Goal: Task Accomplishment & Management: Use online tool/utility

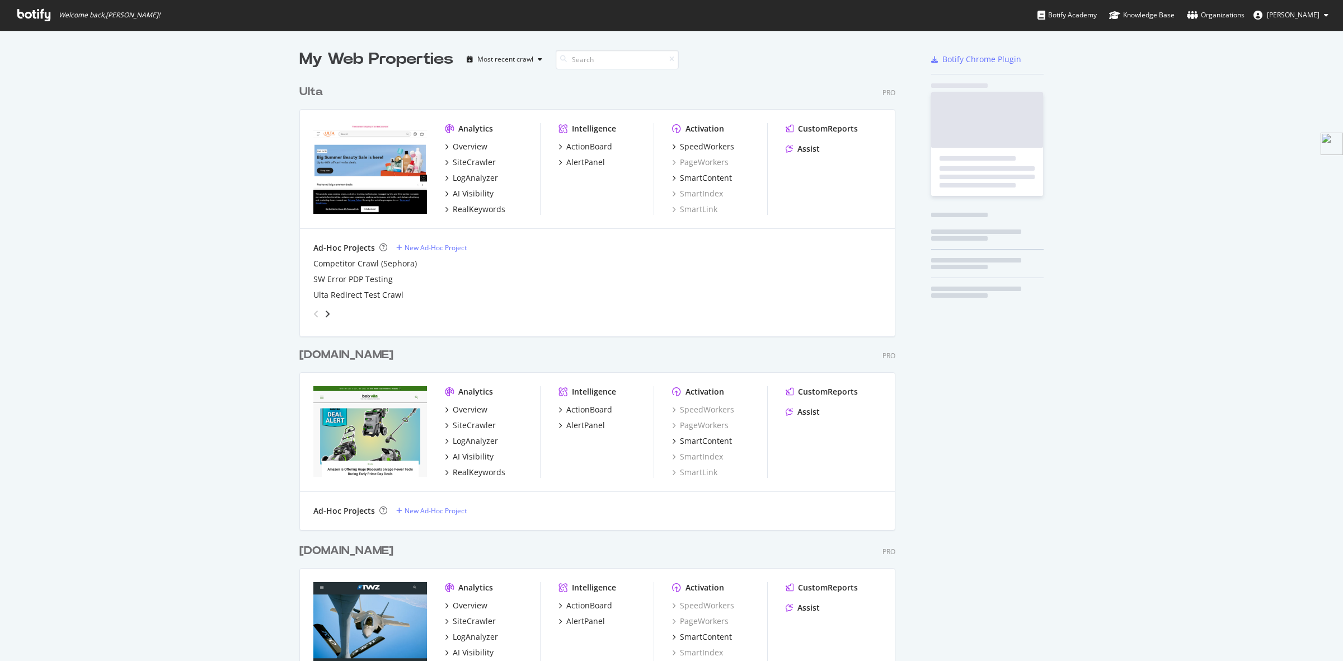
scroll to position [2502, 594]
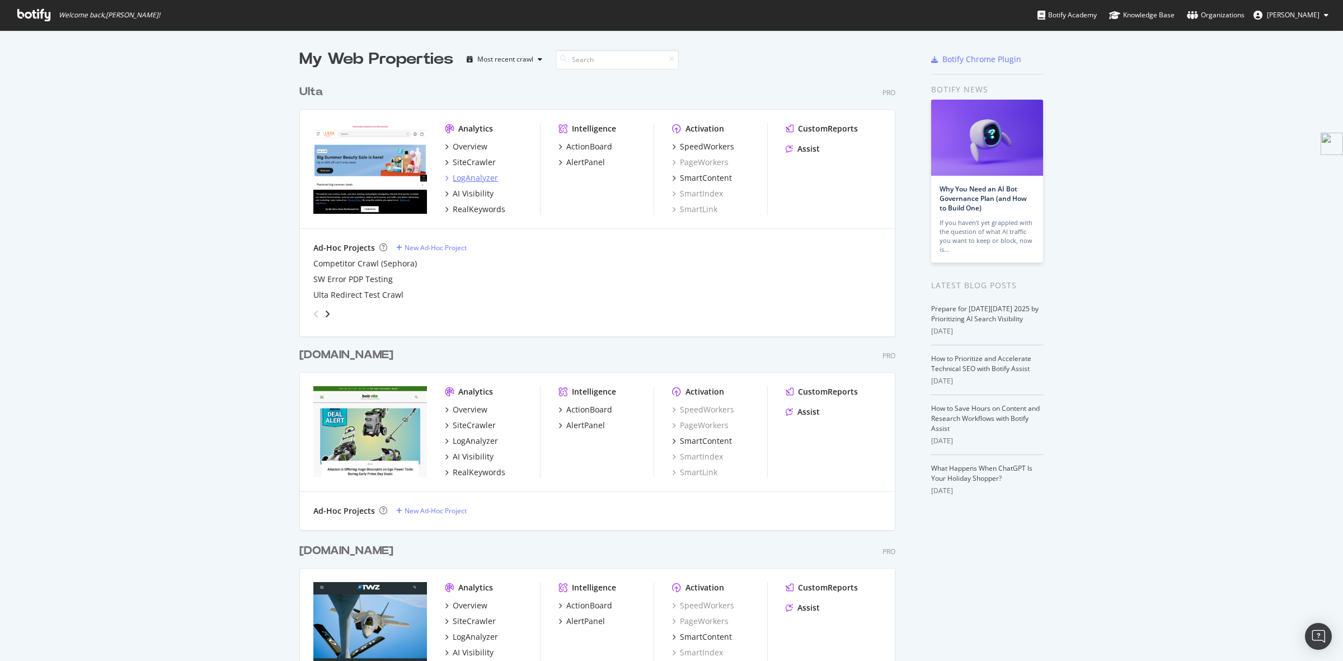
click at [473, 175] on div "LogAnalyzer" at bounding box center [475, 177] width 45 height 11
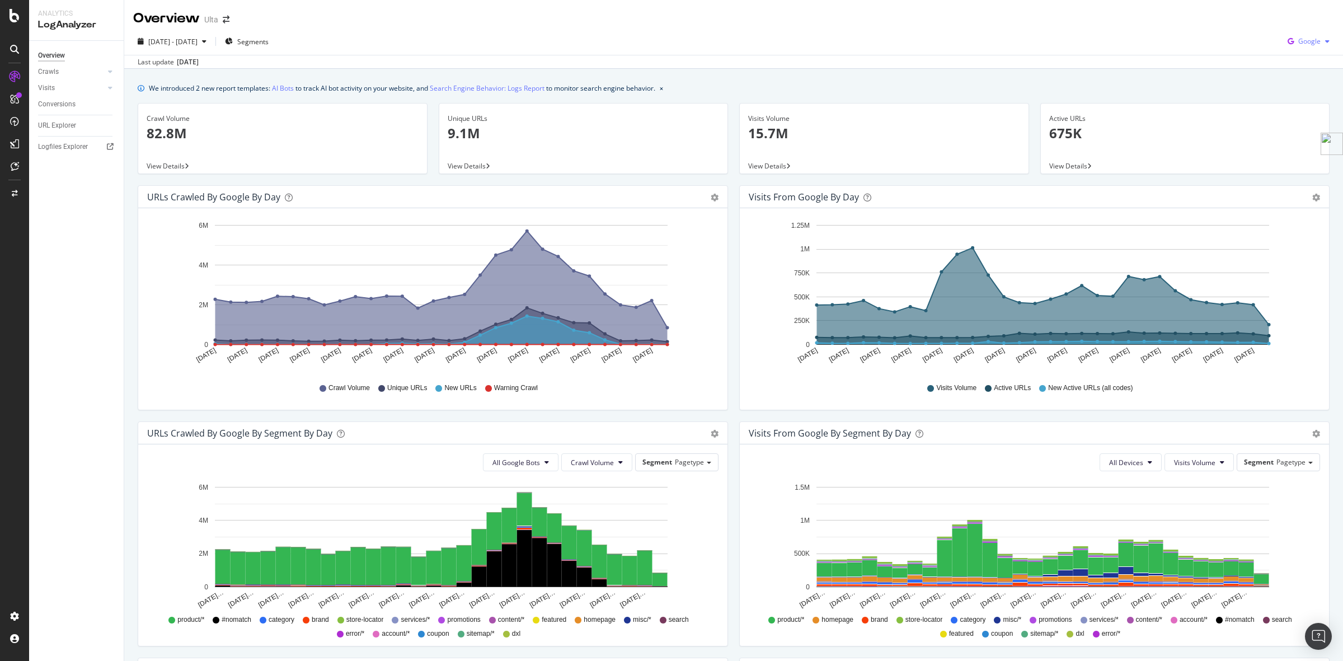
click at [1300, 46] on div "Google" at bounding box center [1308, 41] width 51 height 17
click at [1312, 104] on span "OpenAI" at bounding box center [1307, 105] width 41 height 10
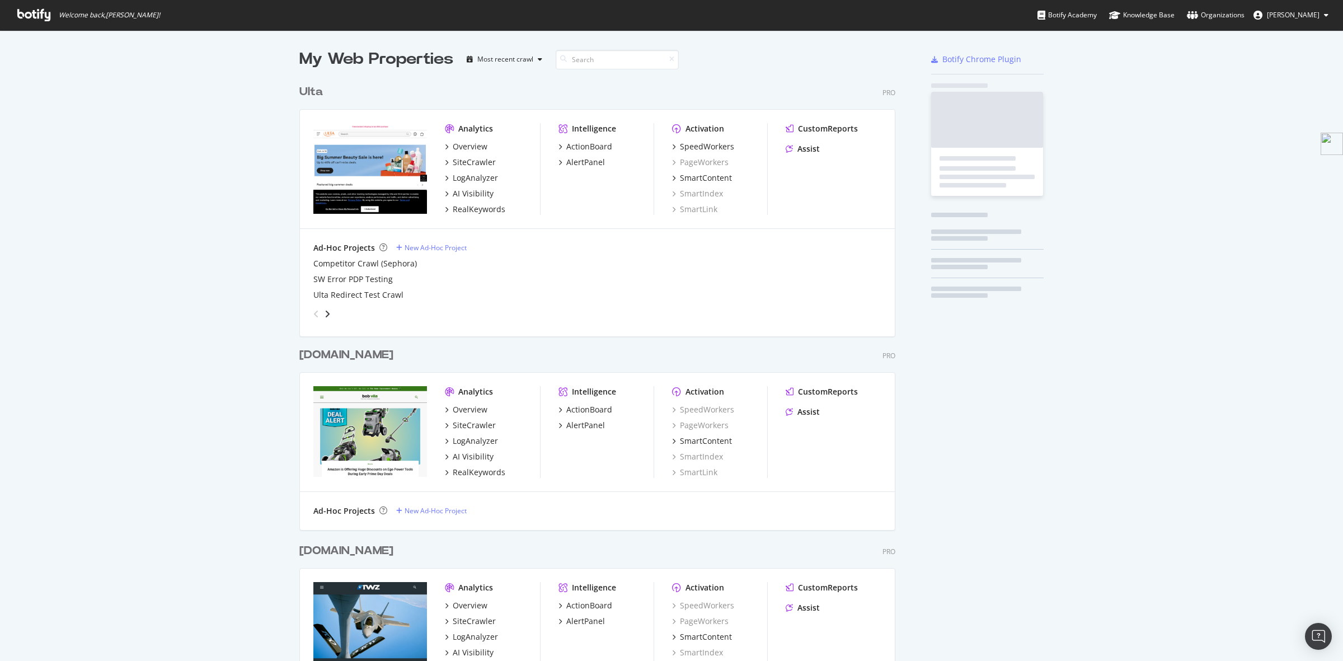
scroll to position [650, 1322]
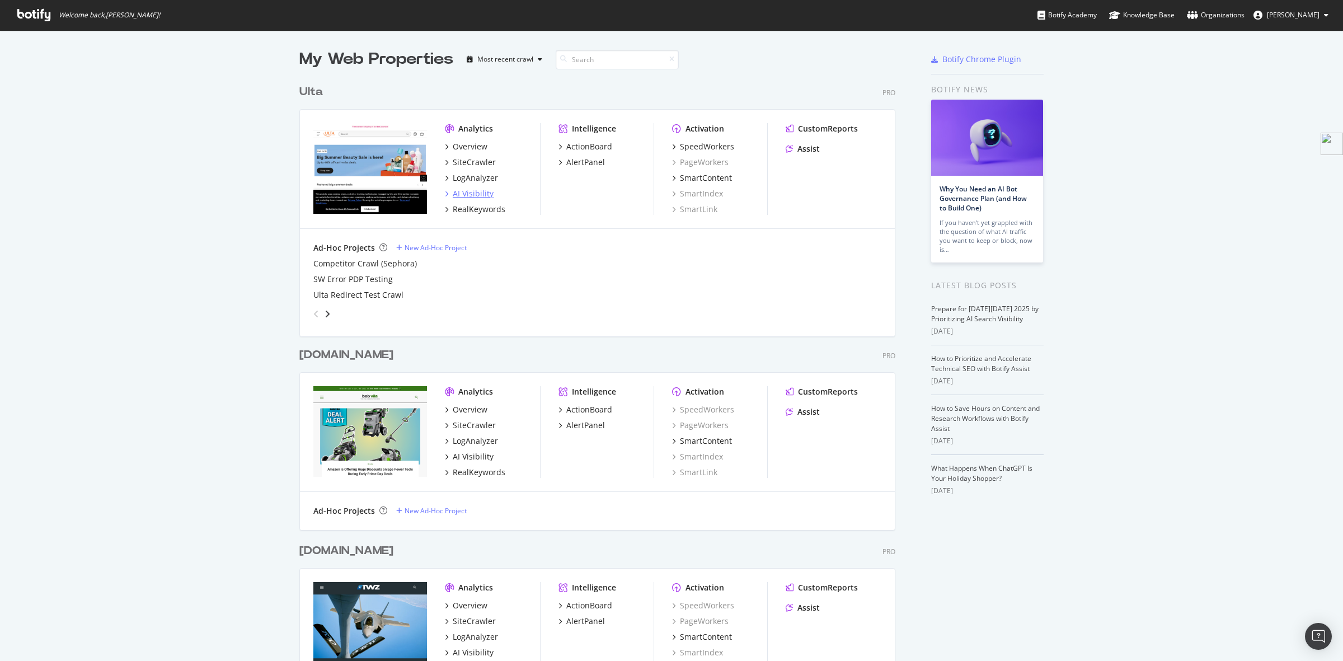
click at [465, 194] on div "AI Visibility" at bounding box center [473, 193] width 41 height 11
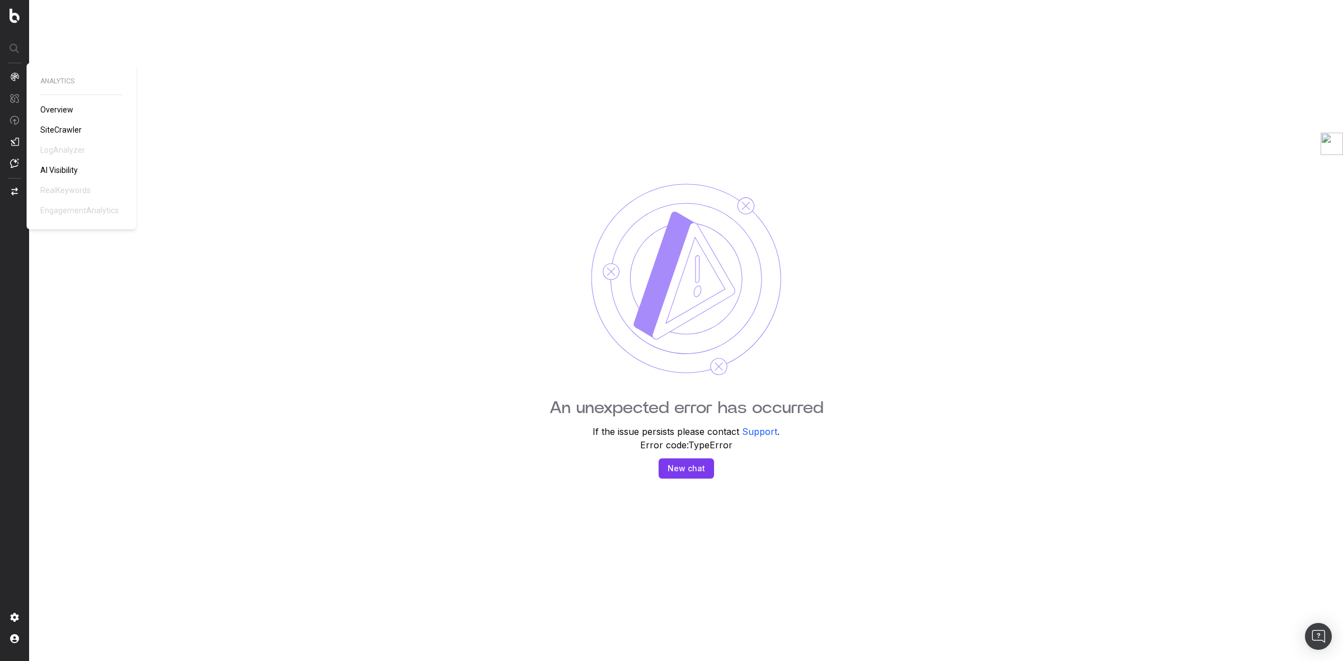
click at [60, 169] on span "AI Visibility" at bounding box center [58, 170] width 37 height 9
click at [14, 12] on img at bounding box center [15, 15] width 10 height 15
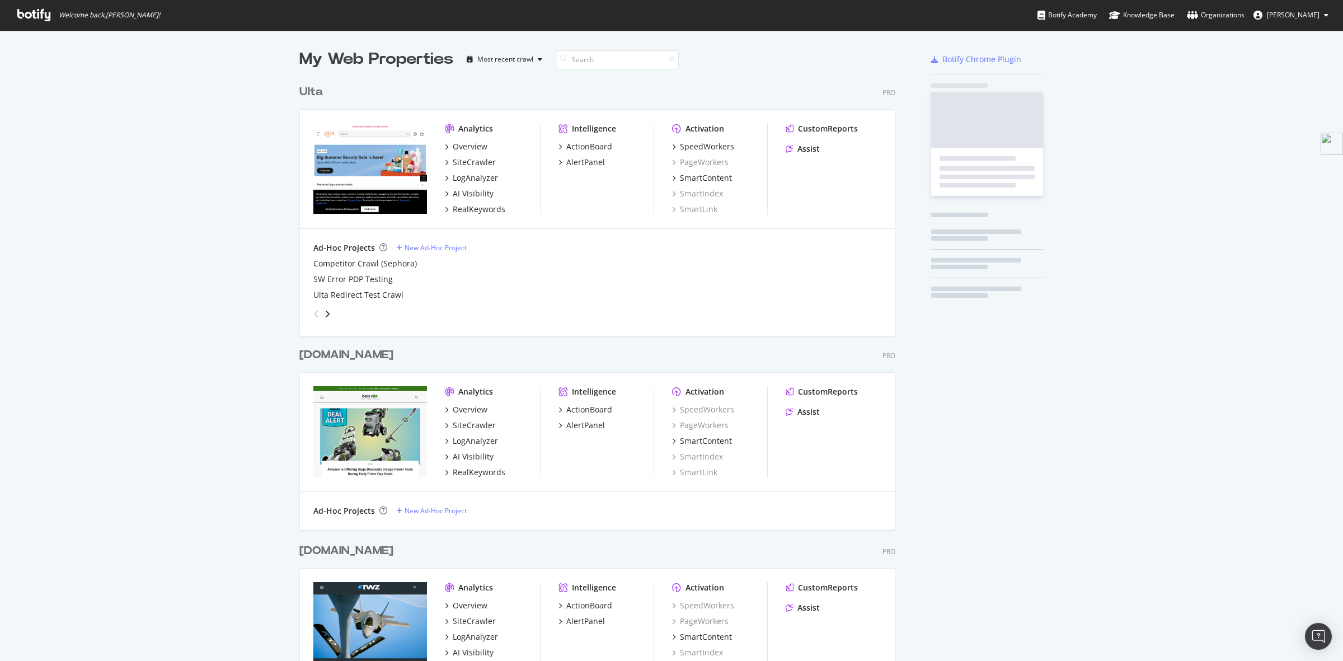
scroll to position [2502, 594]
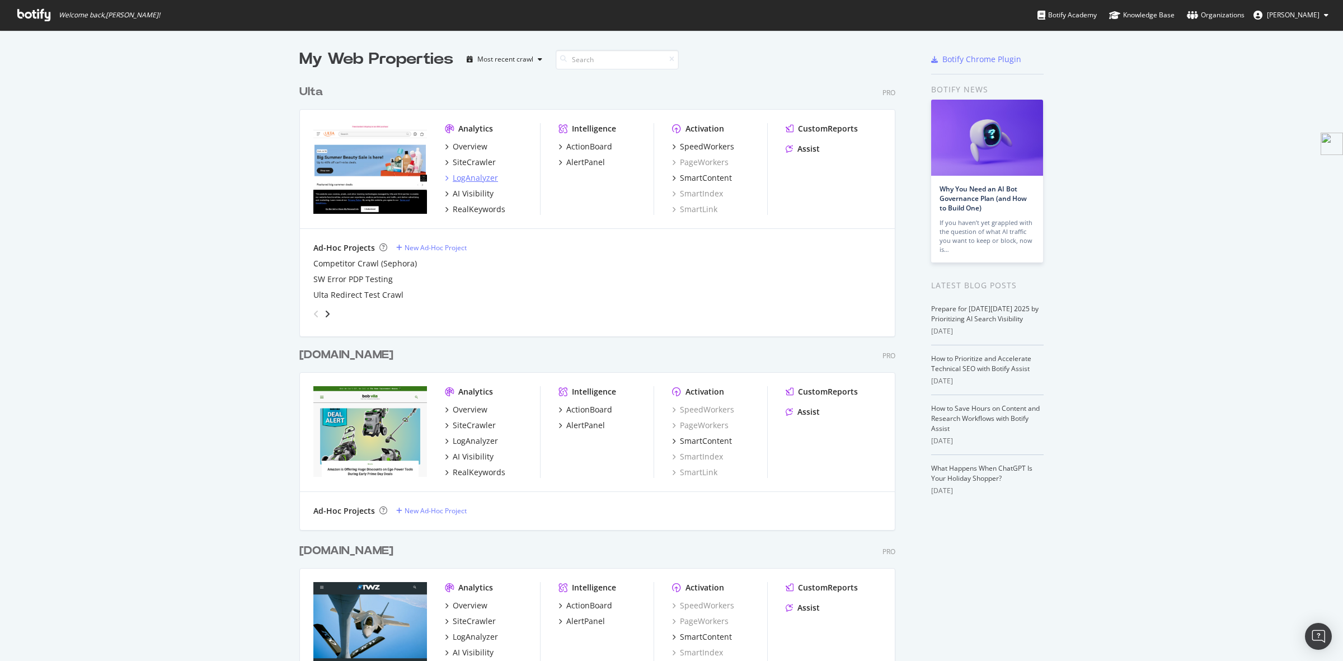
click at [470, 177] on div "LogAnalyzer" at bounding box center [475, 177] width 45 height 11
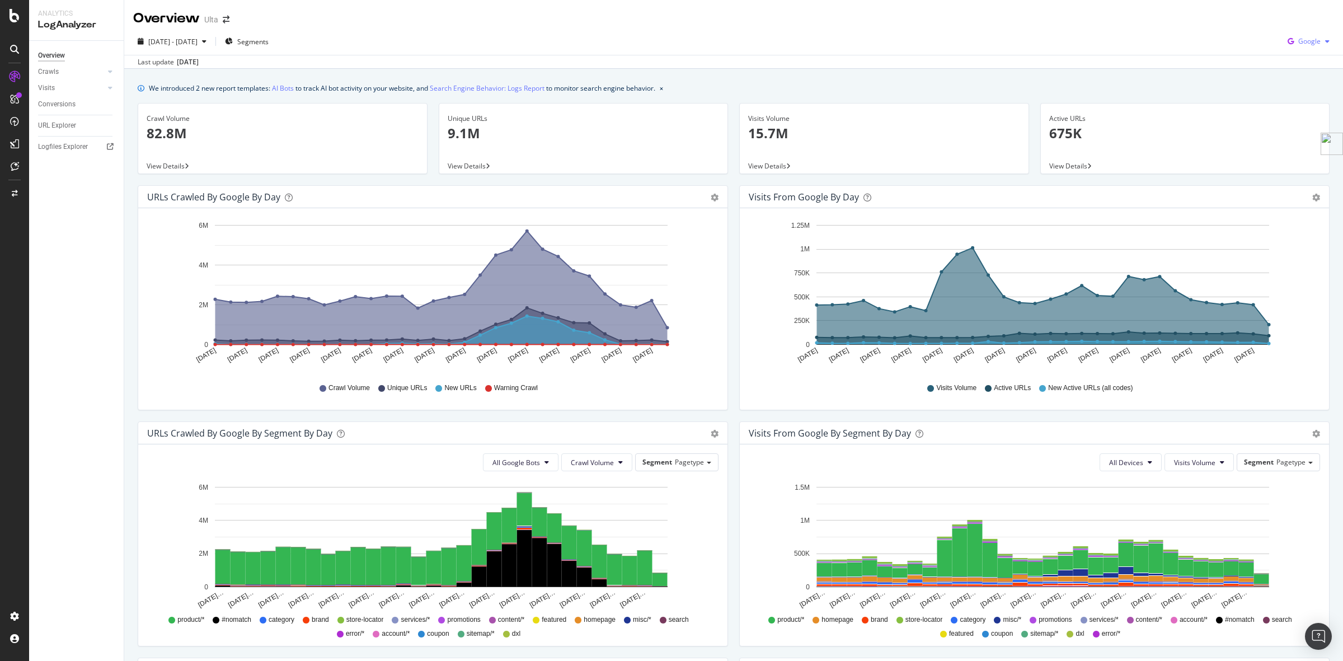
click at [1299, 39] on span "Google" at bounding box center [1309, 41] width 22 height 10
click at [1299, 104] on span "OpenAI" at bounding box center [1307, 105] width 41 height 10
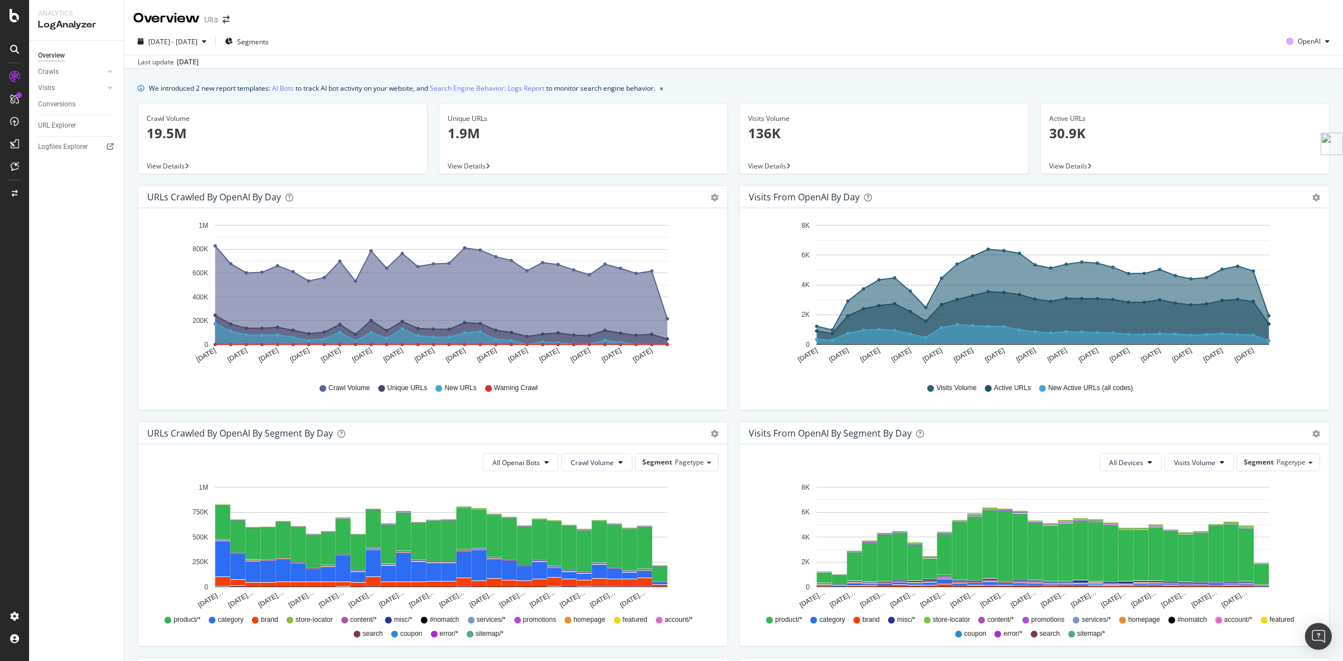
click at [775, 165] on span "View Details" at bounding box center [767, 166] width 38 height 10
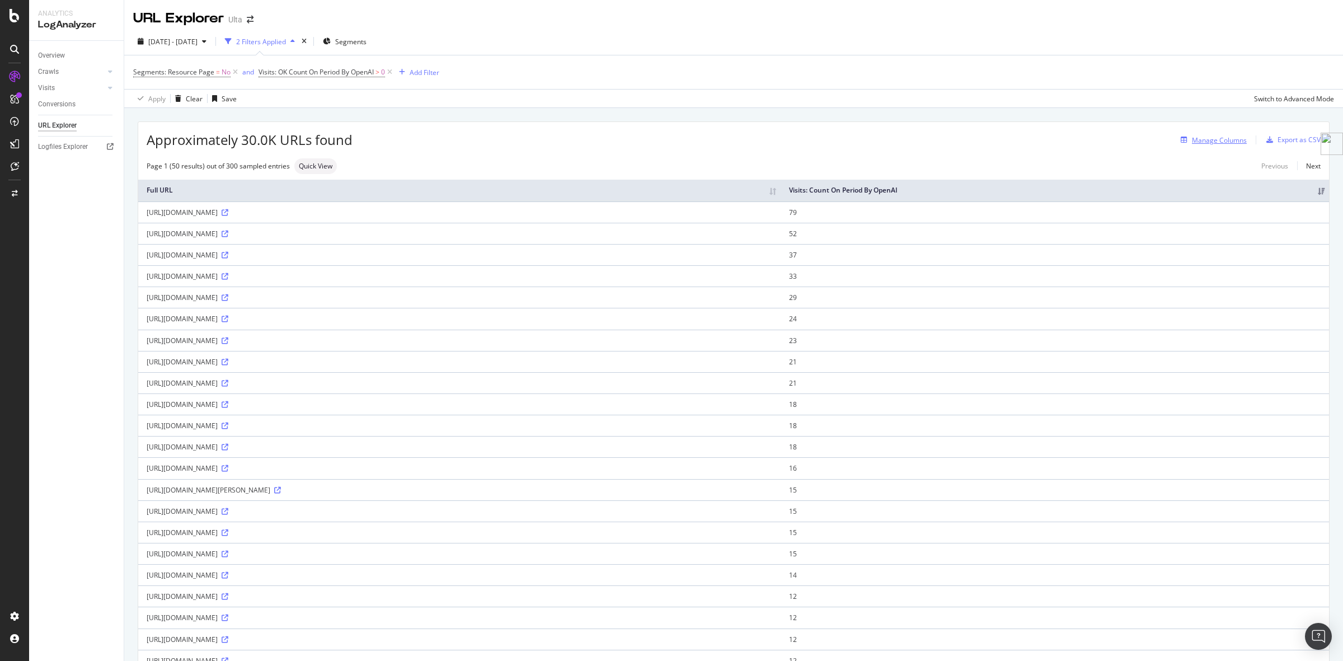
click at [1198, 138] on div "Manage Columns" at bounding box center [1219, 140] width 55 height 10
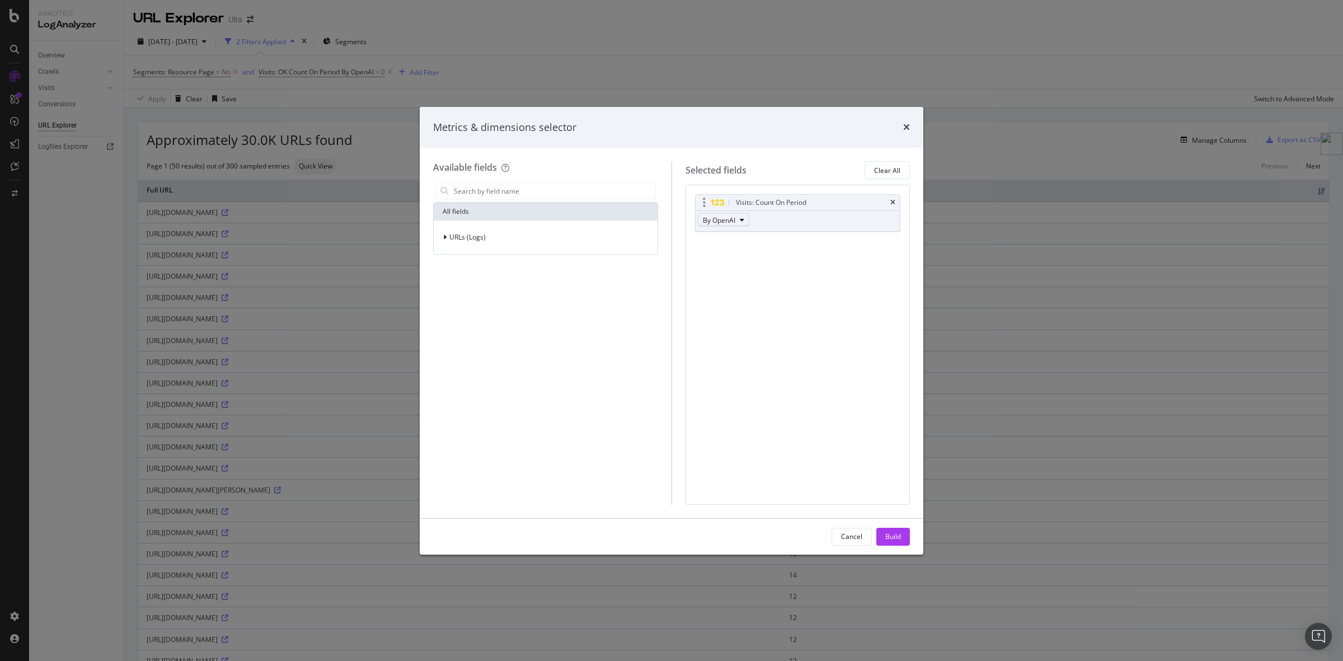
click at [723, 221] on span "By OpenAI" at bounding box center [719, 220] width 32 height 10
click at [844, 533] on div "Cancel" at bounding box center [851, 537] width 21 height 10
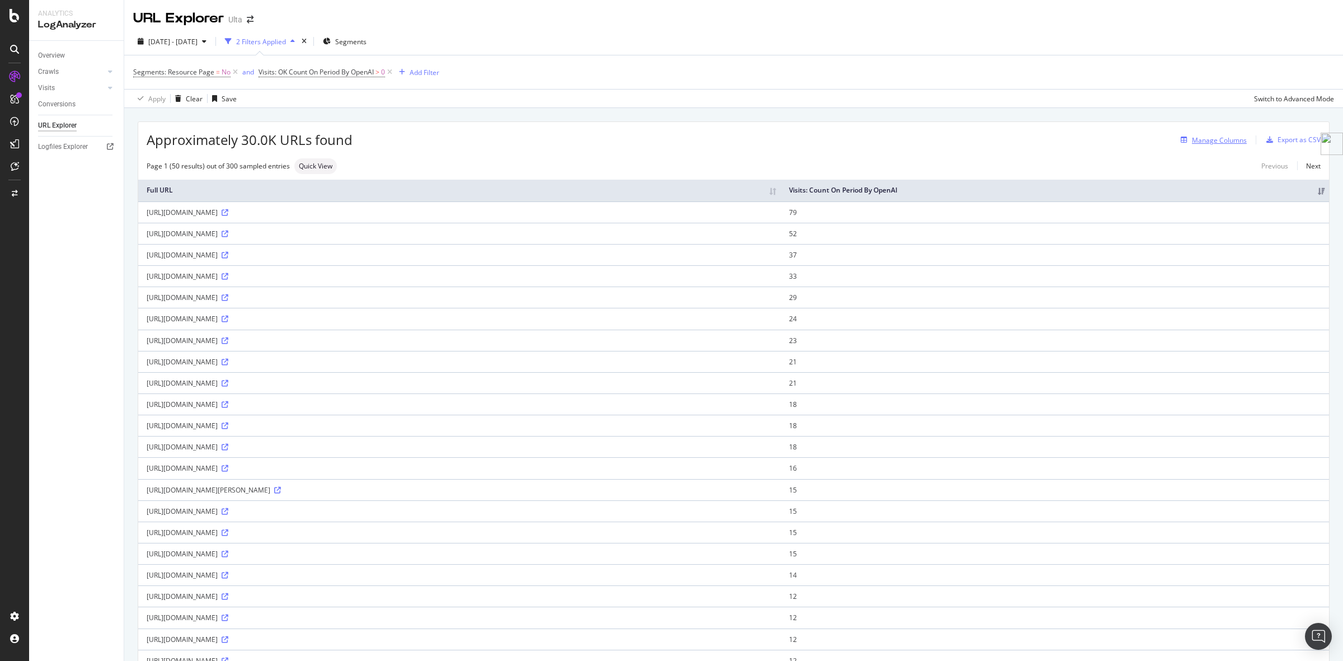
click at [1192, 141] on div "Manage Columns" at bounding box center [1219, 140] width 55 height 10
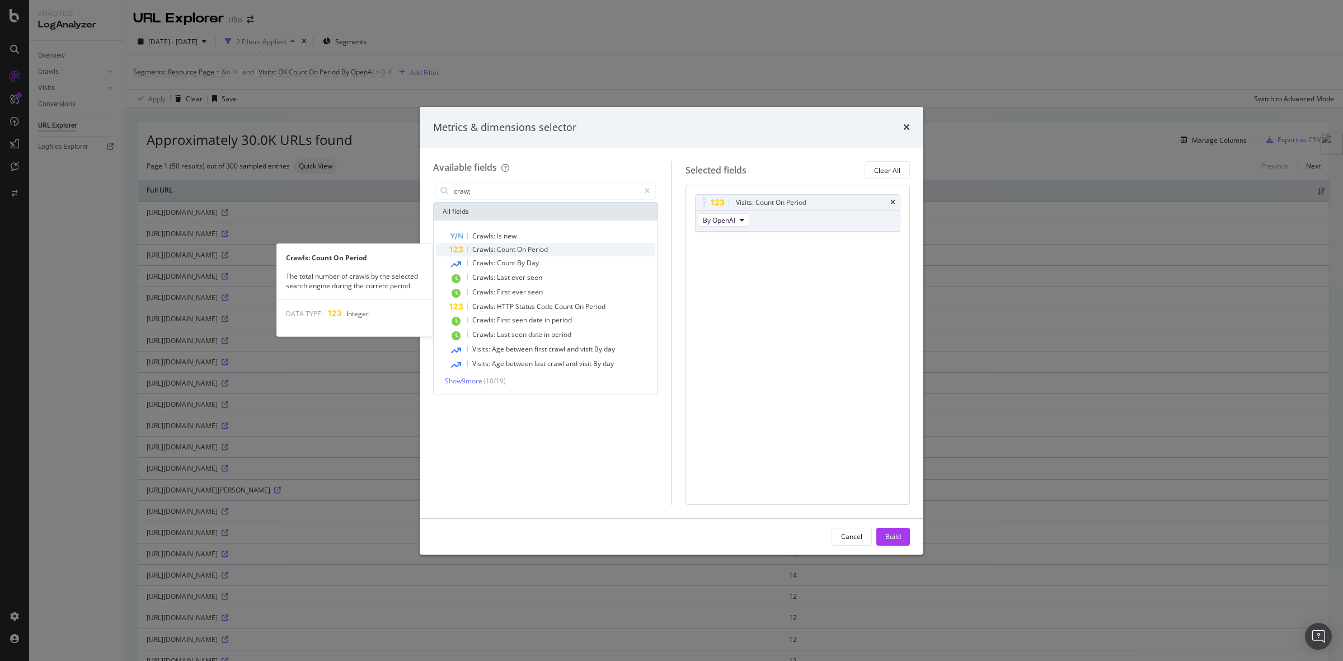
click at [529, 245] on span "Period" at bounding box center [538, 250] width 20 height 10
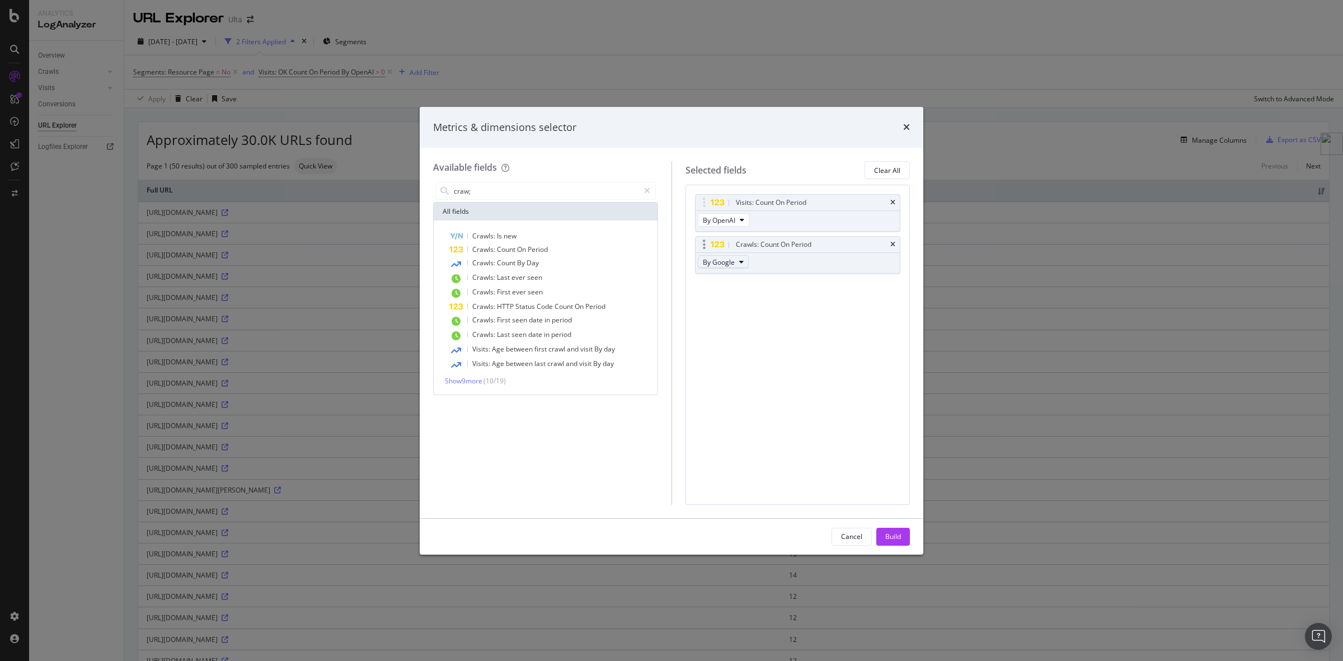
click at [735, 259] on button "By Google" at bounding box center [723, 261] width 51 height 13
click at [745, 335] on span "By ChatGPT-User" at bounding box center [752, 334] width 88 height 10
click at [889, 205] on div "Visits: Count On Period" at bounding box center [798, 203] width 205 height 16
click at [893, 204] on icon "times" at bounding box center [892, 202] width 5 height 7
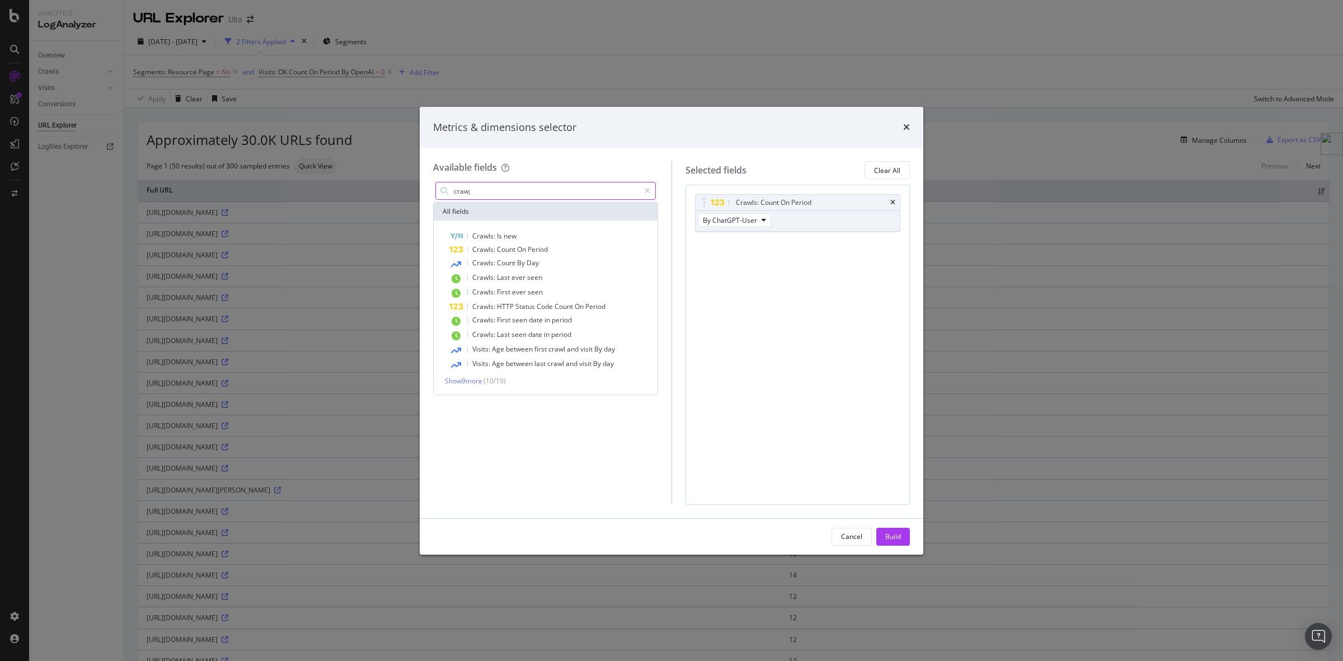
click at [503, 189] on input "craw;" at bounding box center [546, 190] width 186 height 17
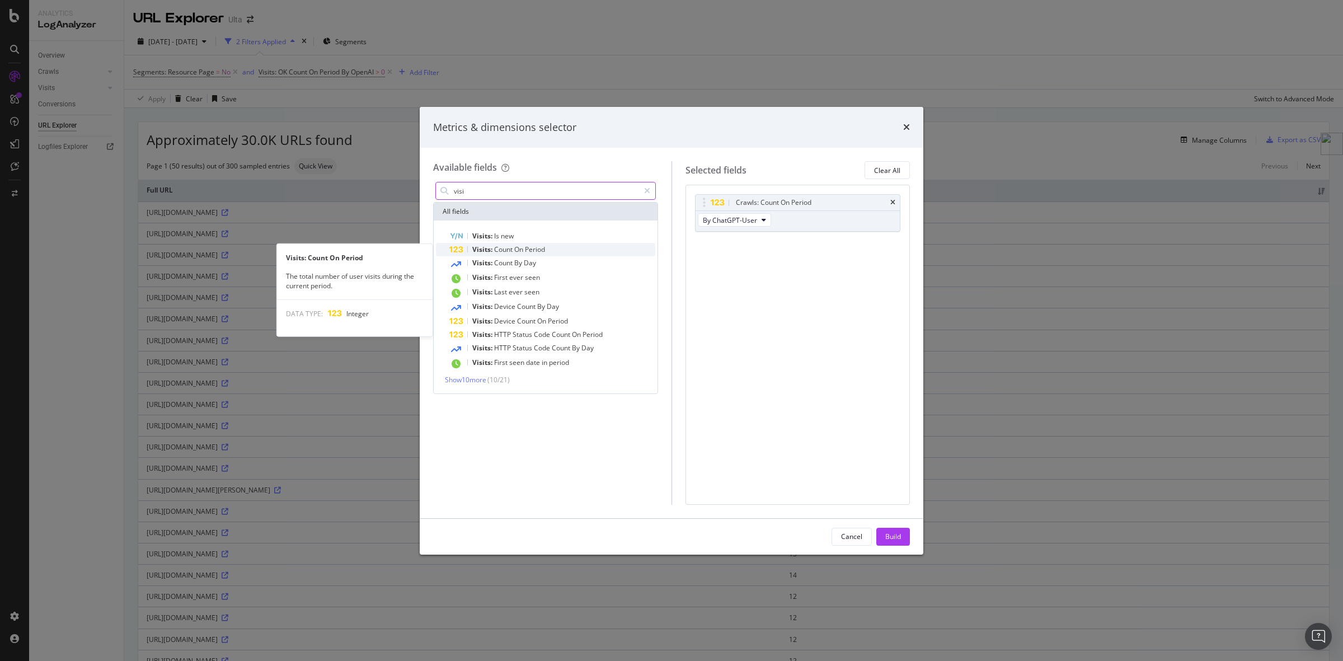
type input "visi"
click at [518, 248] on span "On" at bounding box center [519, 250] width 11 height 10
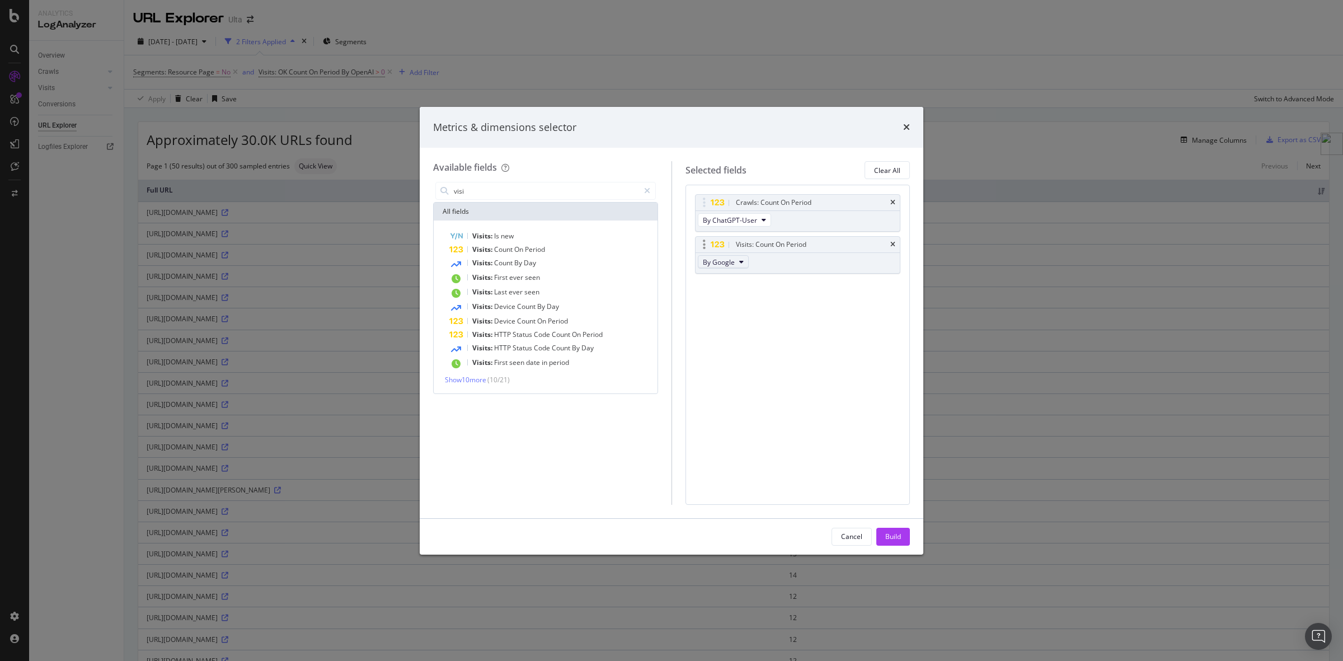
click at [742, 265] on icon "modal" at bounding box center [741, 262] width 4 height 7
click at [729, 321] on span "By OpenAI" at bounding box center [739, 324] width 62 height 10
click at [890, 536] on div "Build" at bounding box center [893, 537] width 16 height 10
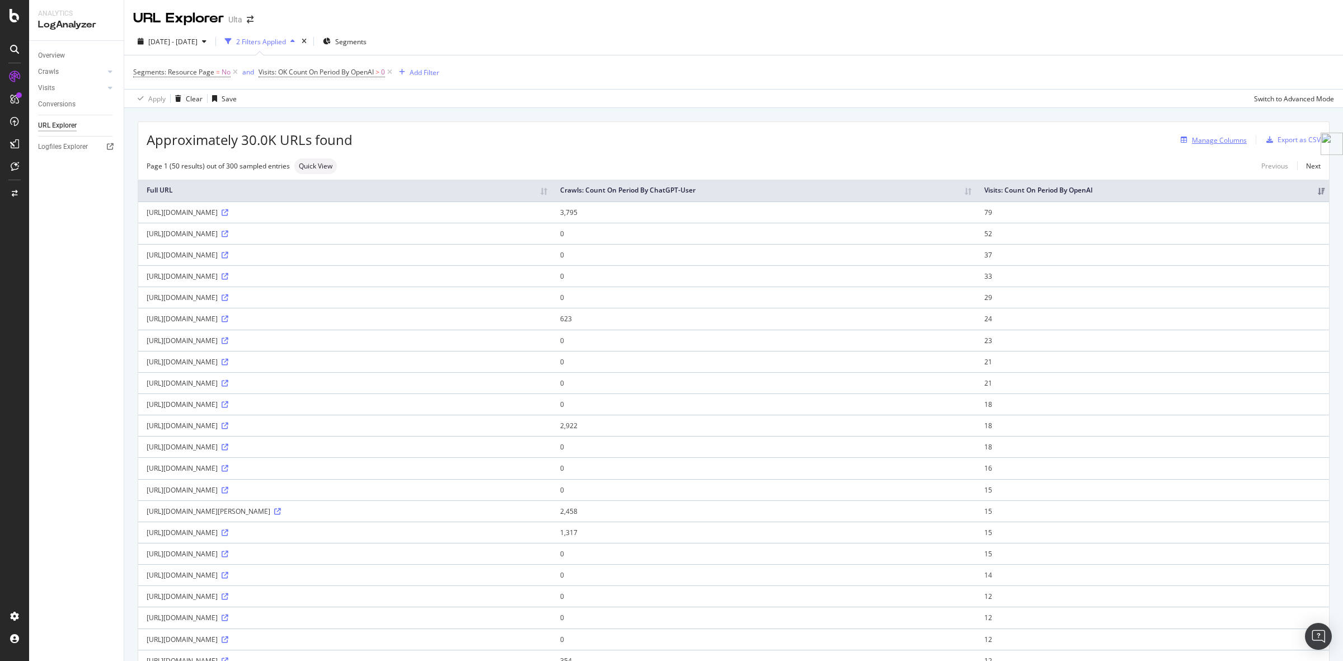
click at [1209, 140] on div "Manage Columns" at bounding box center [1219, 140] width 55 height 10
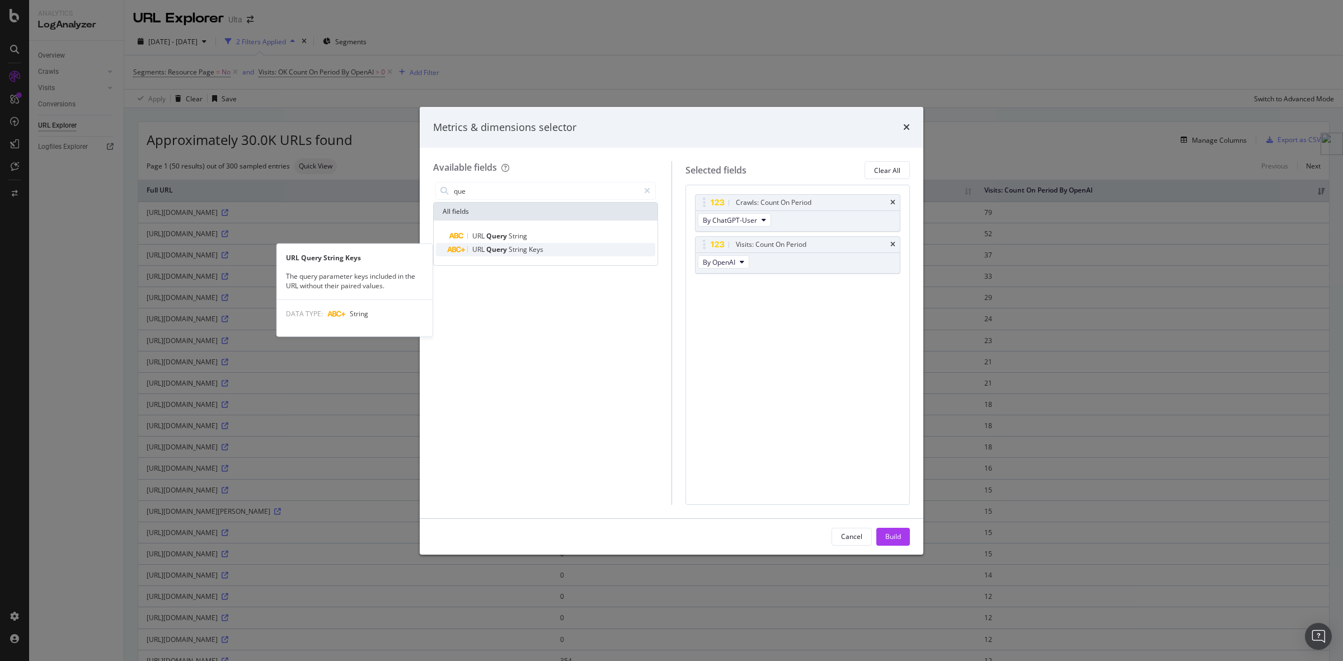
type input "que"
click at [518, 249] on span "String" at bounding box center [519, 250] width 20 height 10
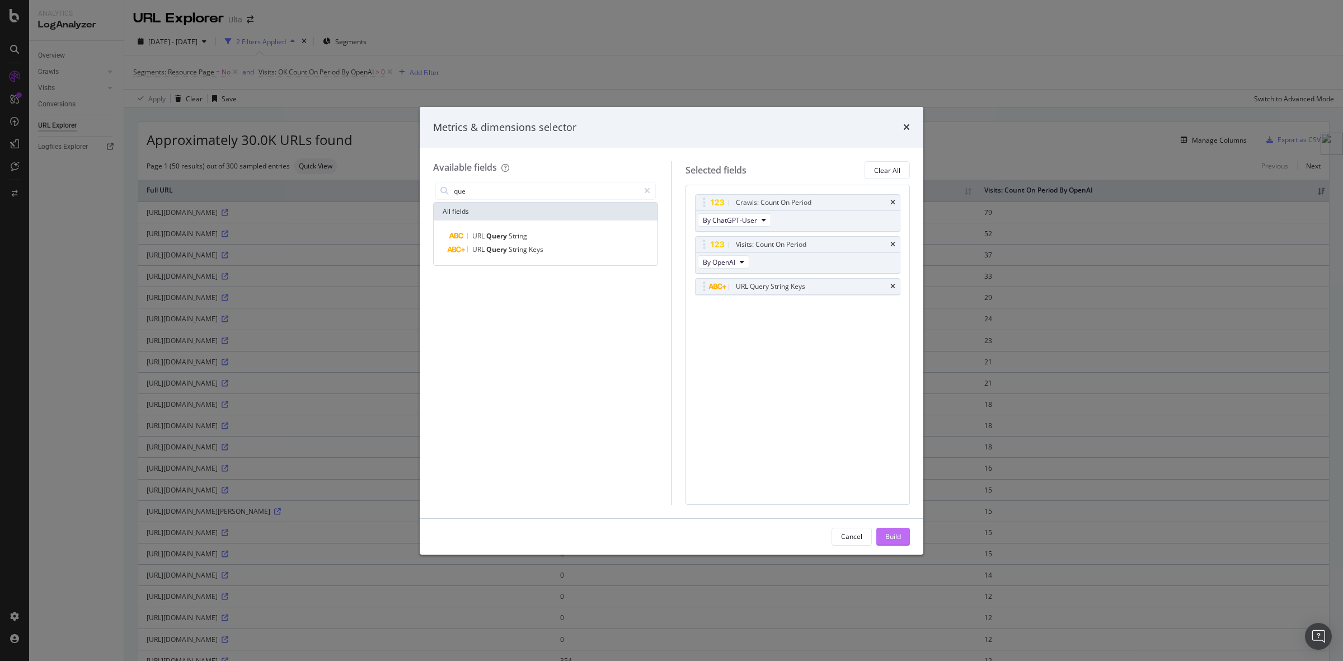
click at [904, 534] on button "Build" at bounding box center [893, 537] width 34 height 18
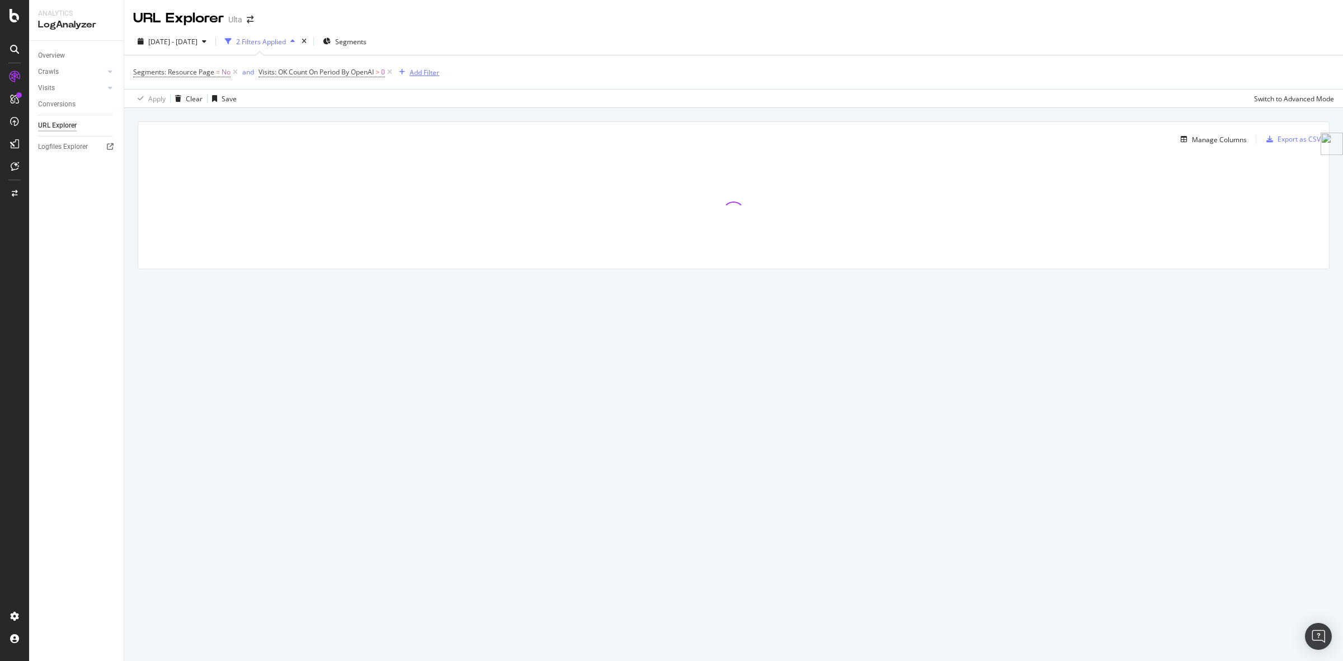
click at [421, 73] on div "Add Filter" at bounding box center [425, 73] width 30 height 10
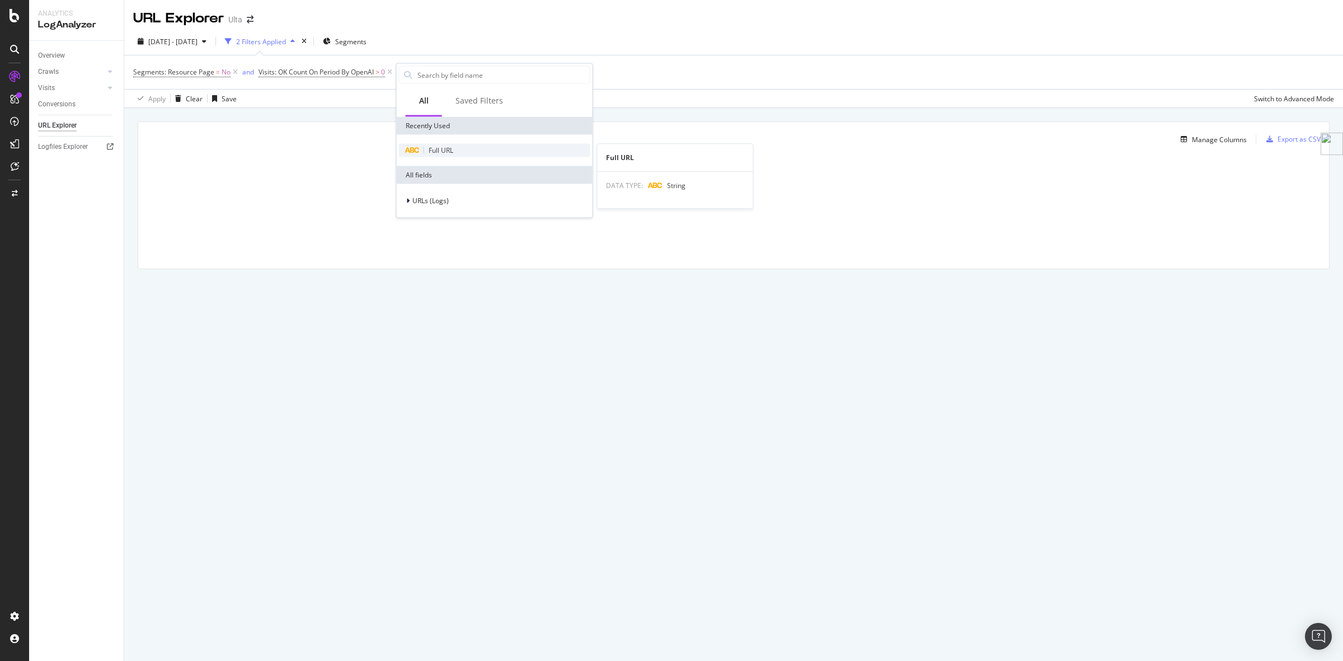
click at [437, 147] on span "Full URL" at bounding box center [441, 151] width 25 height 10
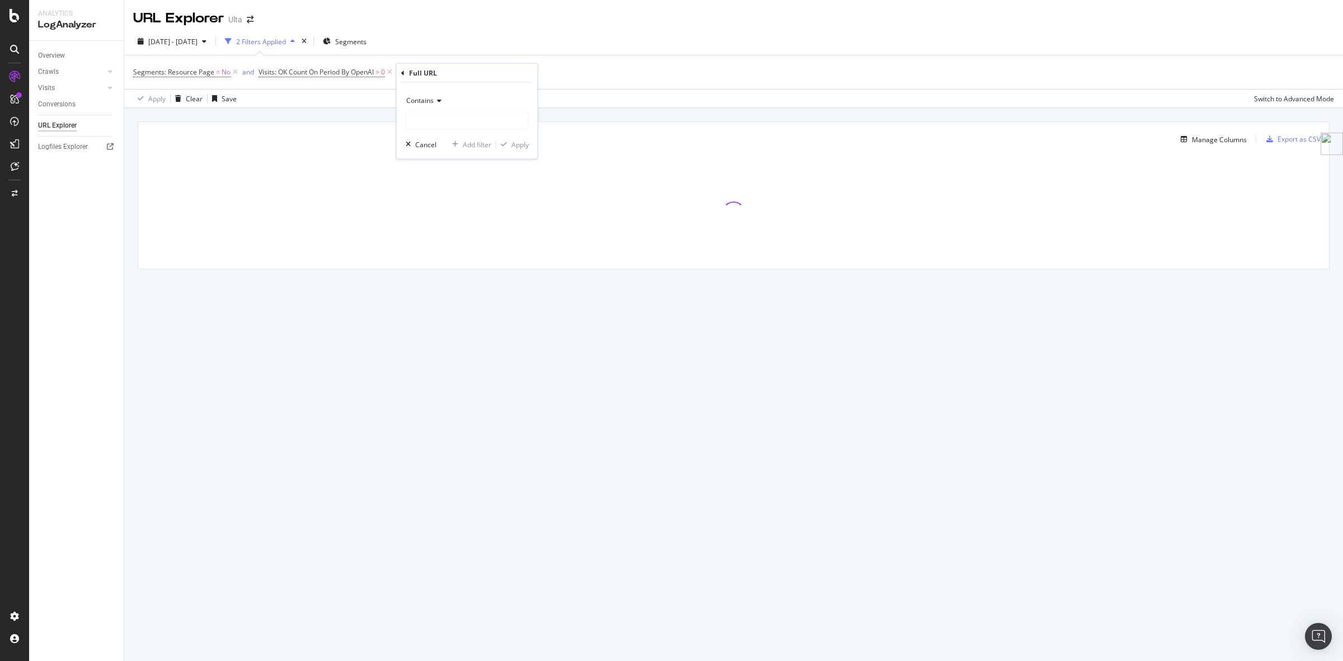
click at [424, 101] on span "Contains" at bounding box center [419, 101] width 27 height 10
click at [442, 243] on span "Matches regex" at bounding box center [434, 240] width 46 height 10
click at [449, 123] on input "text" at bounding box center [467, 121] width 122 height 18
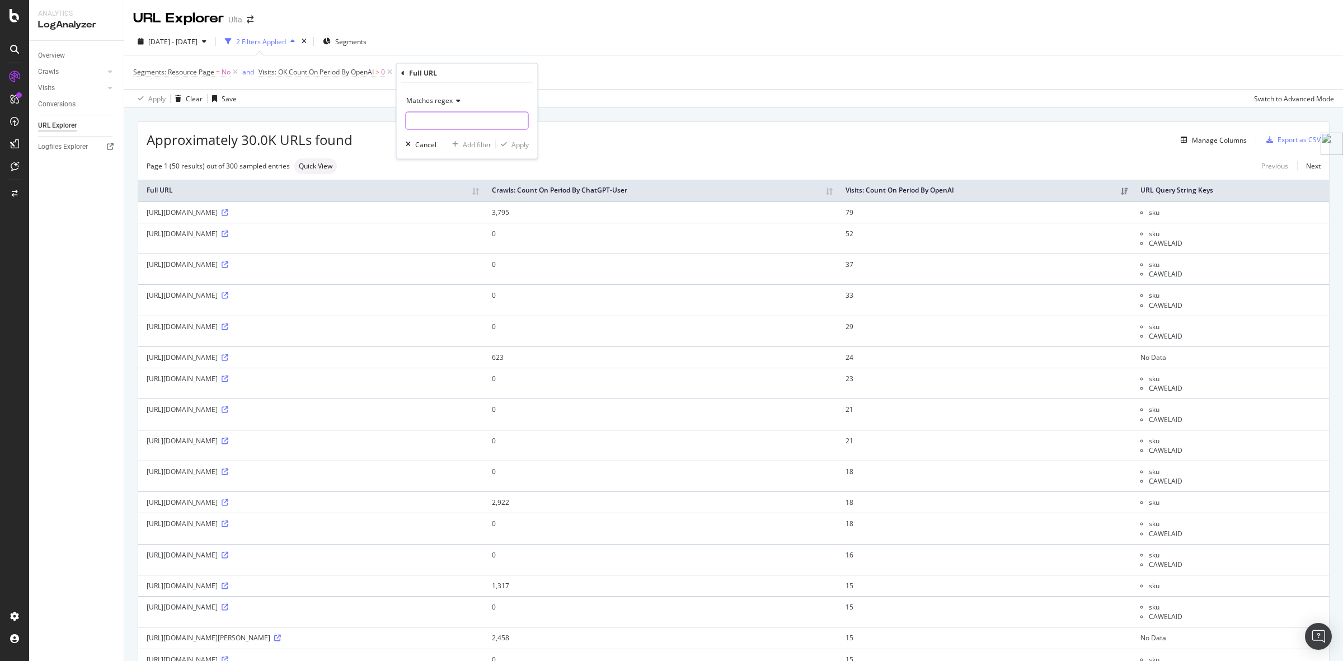
paste input "\?[^#]*(color\+eyes|benefit|color\+lips|SPF|brush\+type|color\+hair|hair\+brush…"
type input "\?[^#]*(color\+eyes|benefit|color\+lips|SPF|brush\+type|color\+hair|hair\+brush…"
click at [520, 148] on div "Apply" at bounding box center [519, 144] width 17 height 10
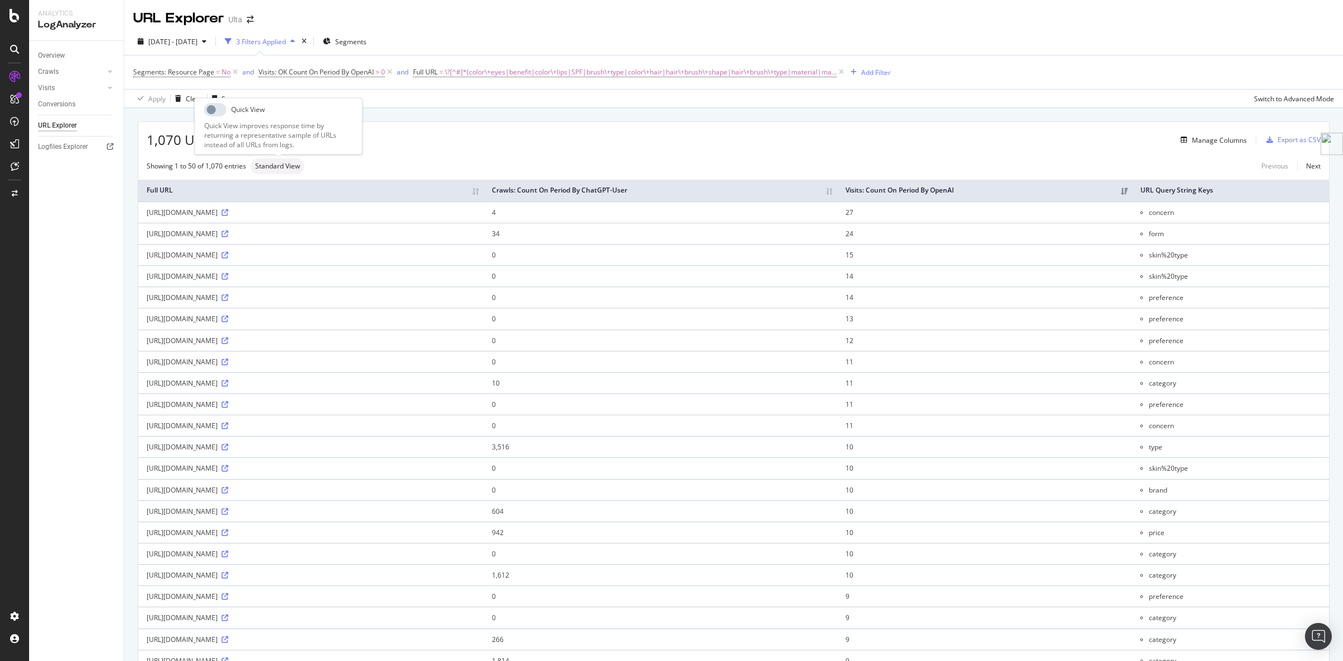
click at [289, 168] on span "Standard View" at bounding box center [277, 166] width 45 height 7
click at [578, 168] on div "Showing 1 to 50 of 1,070 entries Standard View Previous Next" at bounding box center [733, 166] width 1191 height 16
drag, startPoint x: 151, startPoint y: 143, endPoint x: 184, endPoint y: 143, distance: 32.5
click at [184, 143] on span "1,070 URLs found" at bounding box center [202, 139] width 111 height 19
click at [392, 71] on icon at bounding box center [390, 72] width 10 height 11
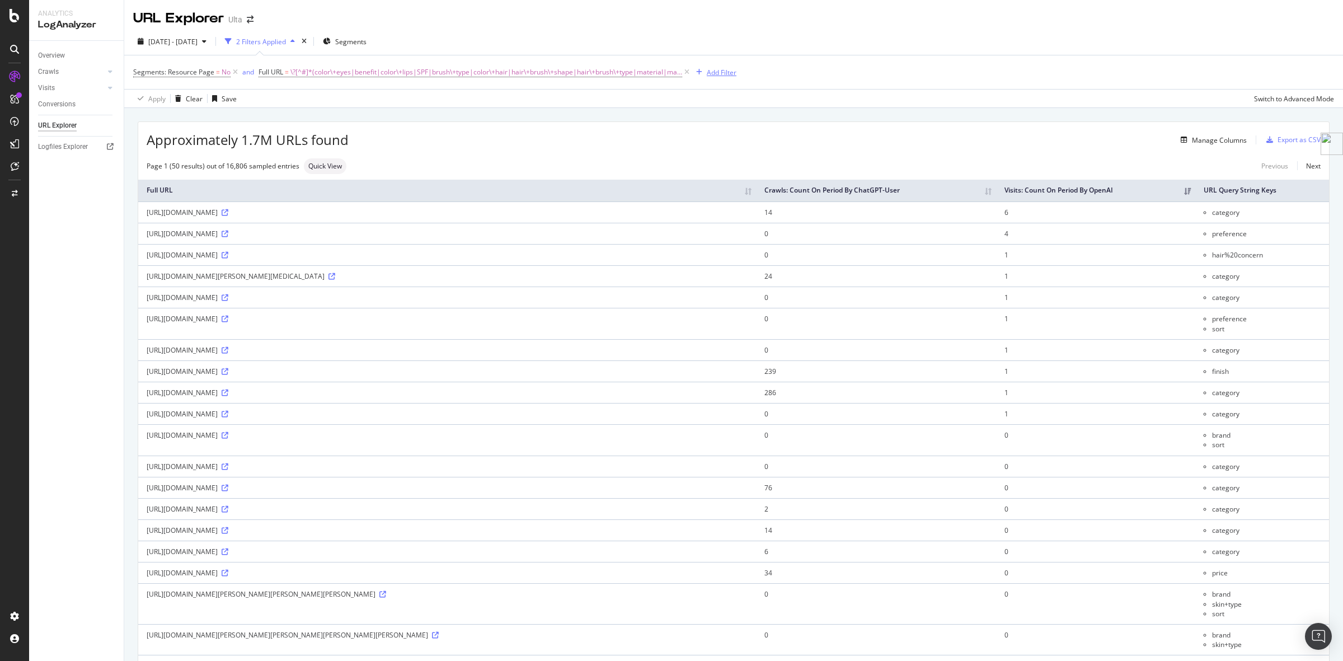
click at [708, 65] on button "Add Filter" at bounding box center [714, 71] width 45 height 13
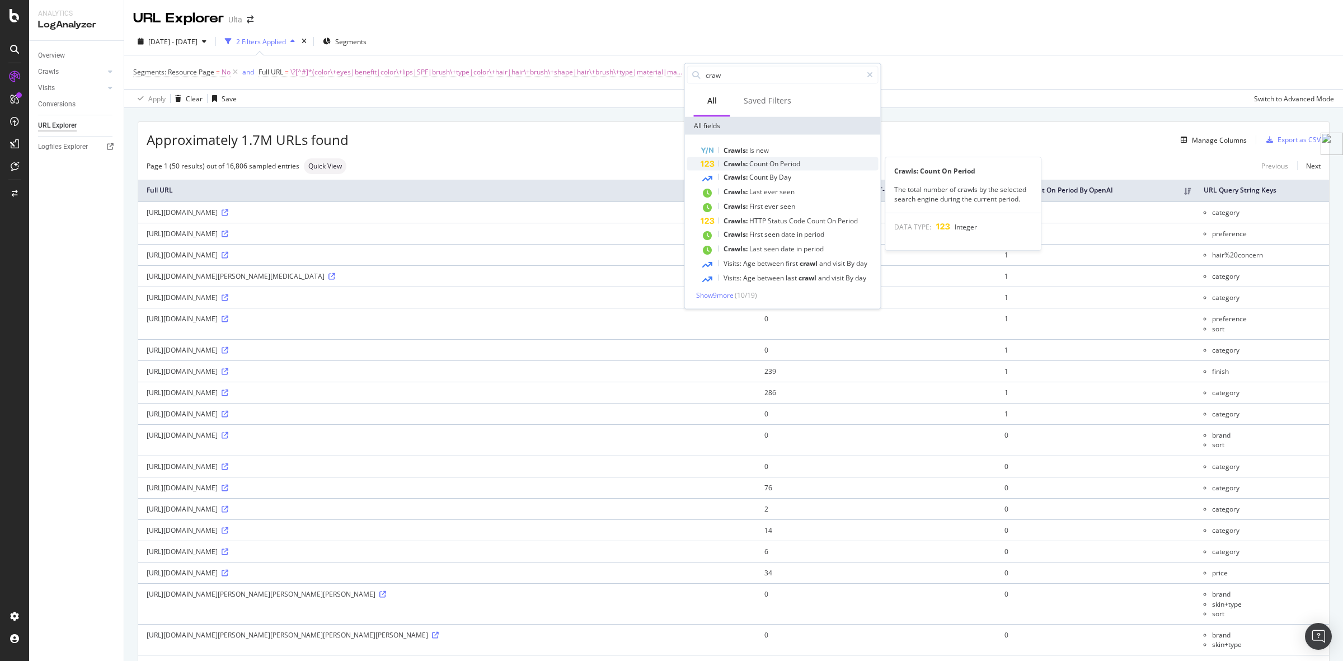
type input "craw"
click at [811, 158] on div "Crawls: Count On Period" at bounding box center [790, 163] width 178 height 13
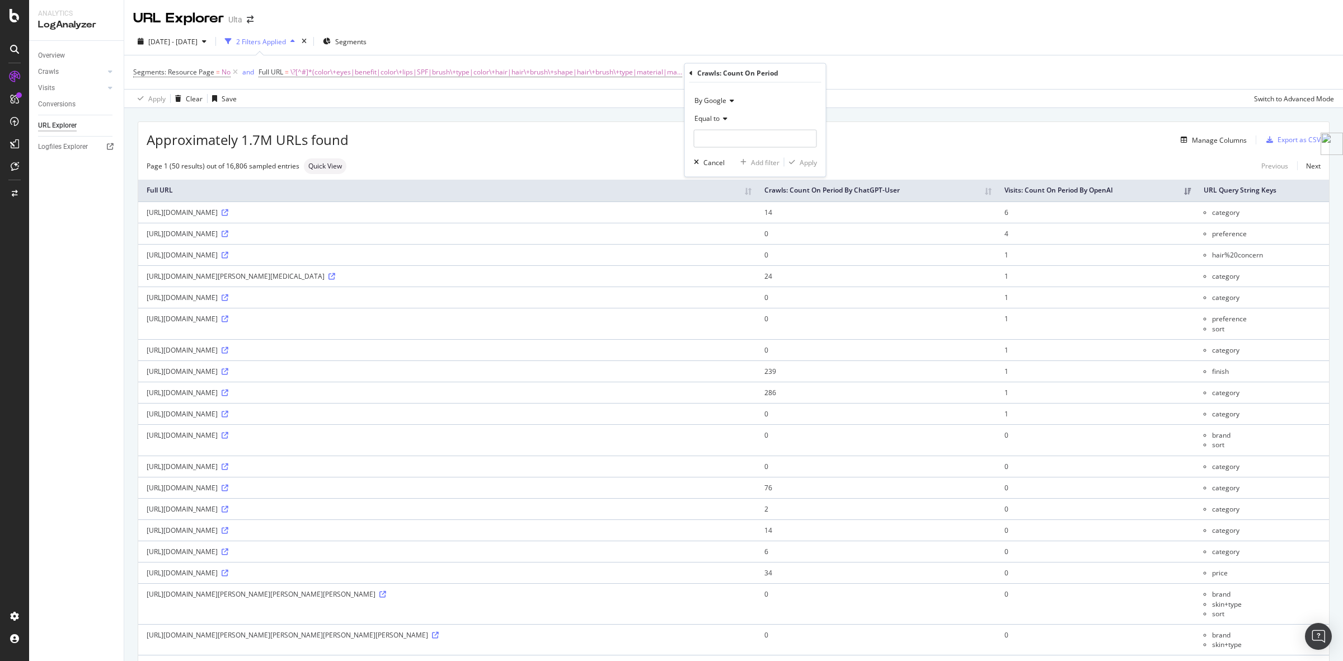
click at [719, 102] on span "By Google" at bounding box center [710, 101] width 32 height 10
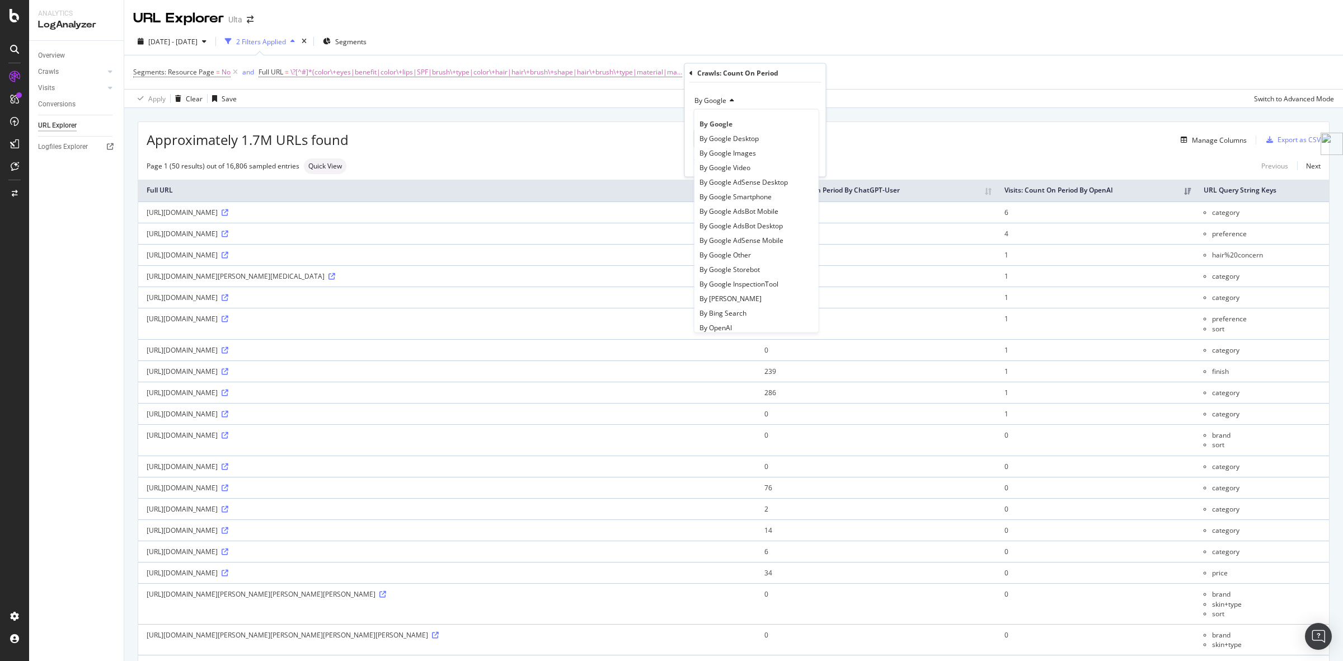
click at [712, 96] on span "By Google" at bounding box center [710, 101] width 32 height 10
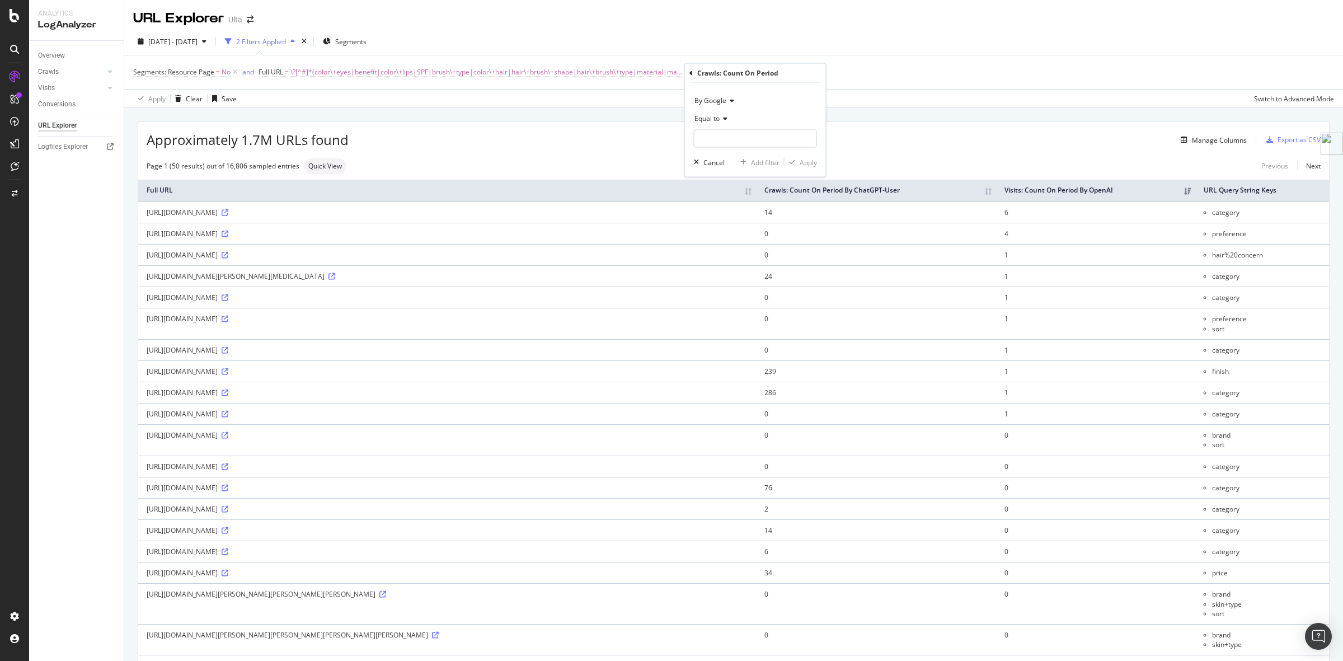
click at [711, 99] on span "By Google" at bounding box center [710, 101] width 32 height 10
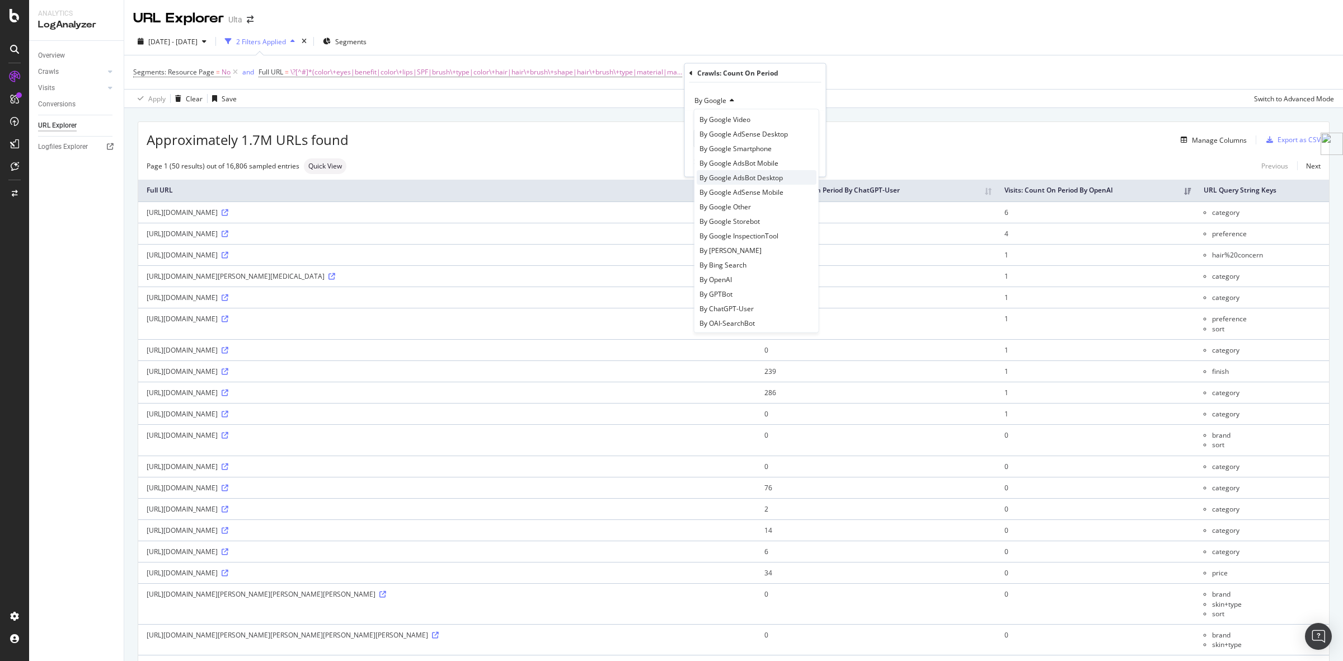
scroll to position [70, 0]
click at [767, 298] on div "By OAI-SearchBot" at bounding box center [757, 301] width 120 height 15
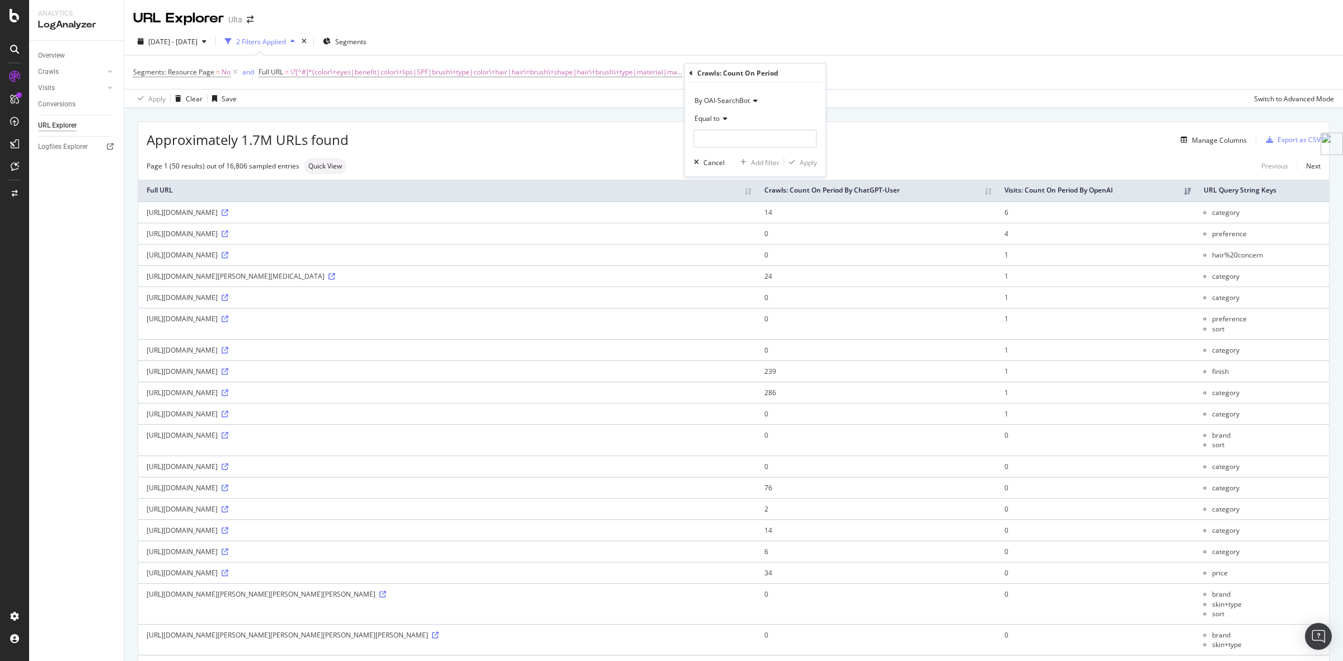
click at [731, 99] on span "By OAI-SearchBot" at bounding box center [721, 101] width 55 height 10
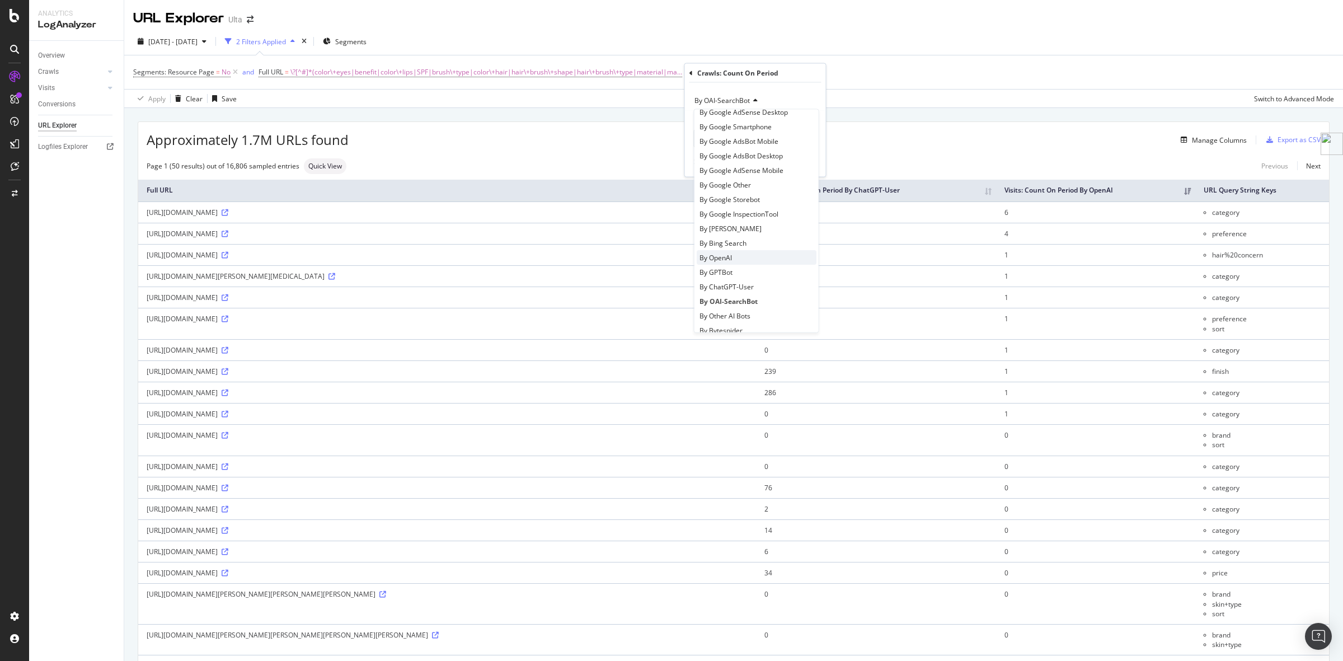
click at [739, 250] on div "By OpenAI" at bounding box center [757, 257] width 120 height 15
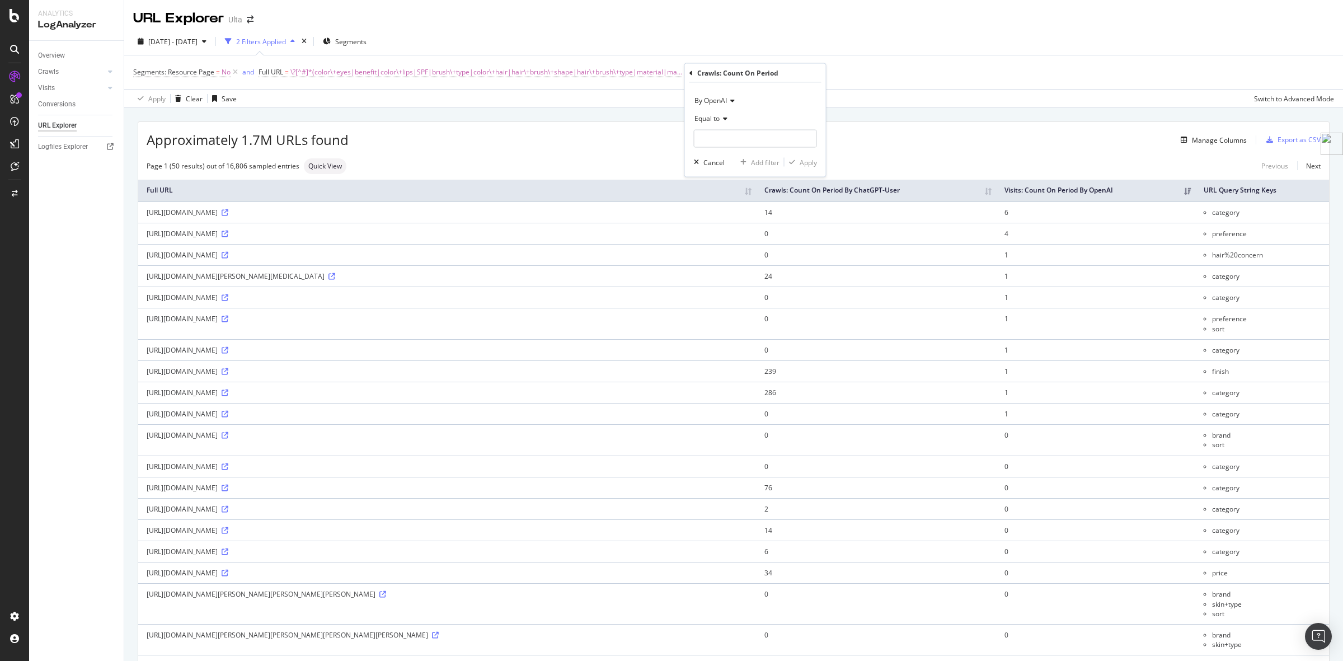
click at [726, 115] on icon at bounding box center [724, 118] width 8 height 7
click at [734, 199] on span "Greater than" at bounding box center [720, 200] width 40 height 10
click at [731, 132] on input "number" at bounding box center [755, 139] width 123 height 18
type input "0"
click at [800, 161] on div "Apply" at bounding box center [808, 162] width 17 height 10
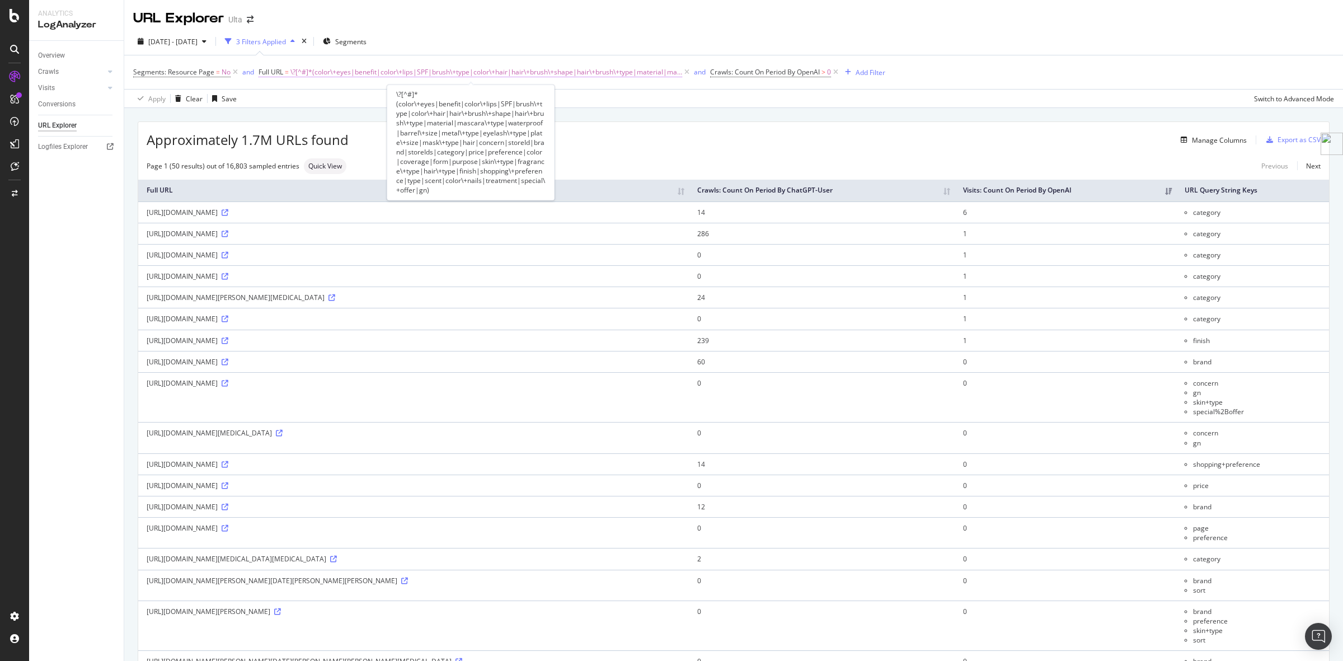
click at [600, 74] on span "\?[^#]*(color\+eyes|benefit|color\+lips|SPF|brush\+type|color\+hair|hair\+brush…" at bounding box center [486, 72] width 392 height 16
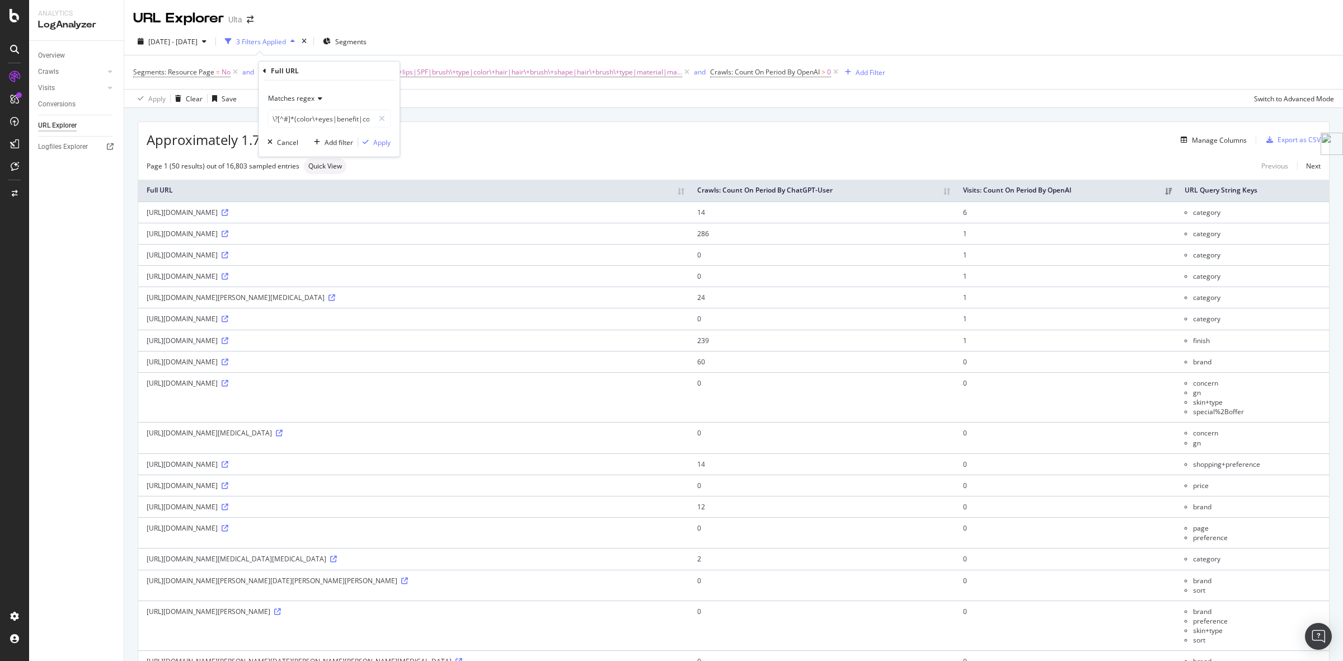
click at [313, 95] on span "Matches regex" at bounding box center [291, 98] width 46 height 10
click at [312, 118] on div "Equal to" at bounding box center [330, 121] width 120 height 15
click at [326, 118] on input "\?[^#]*(color\+eyes|benefit|color\+lips|SPF|brush\+type|color\+hair|hair\+brush…" at bounding box center [321, 119] width 106 height 18
type input "catego"
click at [300, 96] on icon at bounding box center [297, 98] width 8 height 7
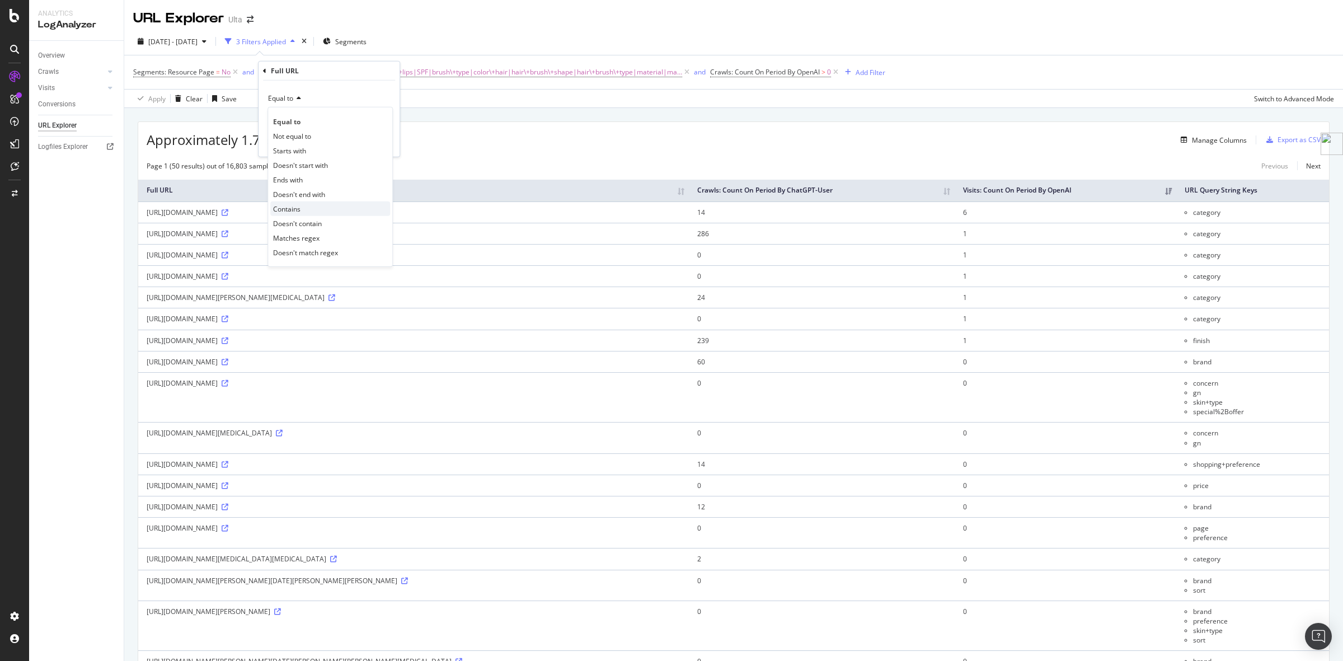
click at [311, 215] on div "Contains" at bounding box center [330, 208] width 120 height 15
click at [321, 77] on div "Full URL" at bounding box center [329, 71] width 132 height 19
click at [313, 123] on input "catego" at bounding box center [321, 119] width 106 height 18
click at [311, 121] on input "catego" at bounding box center [321, 119] width 106 height 18
type input "category"
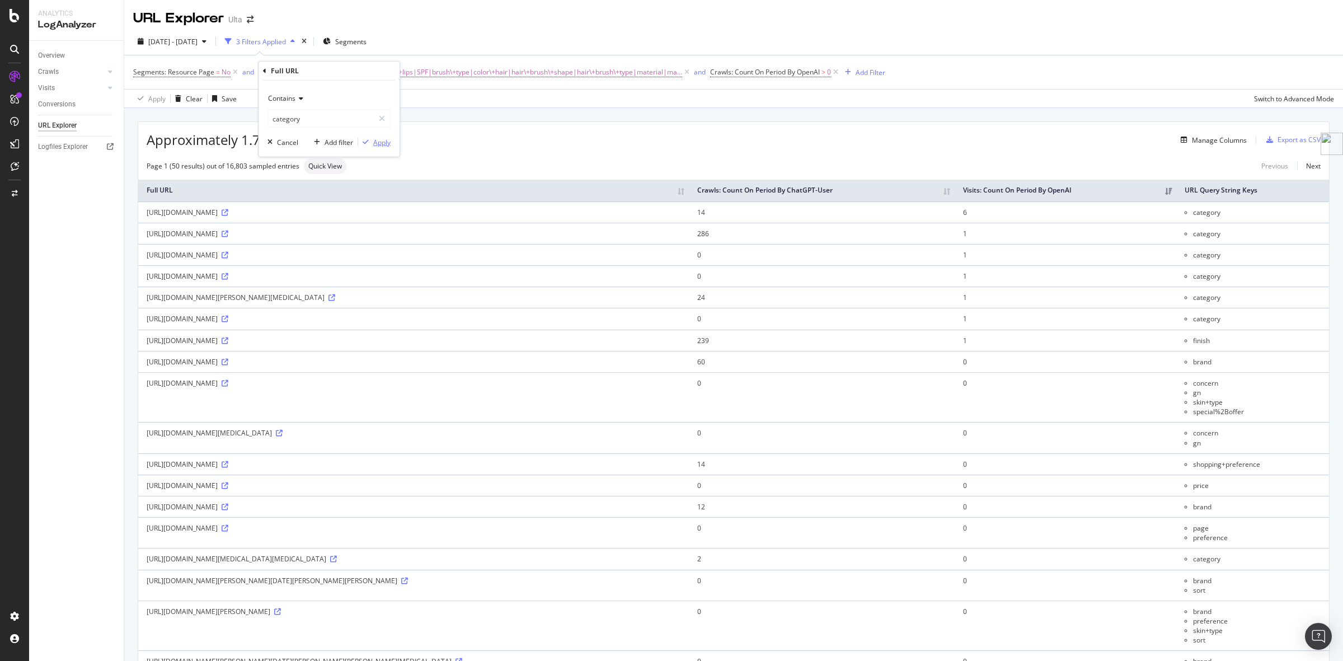
click at [382, 139] on div "Apply" at bounding box center [381, 142] width 17 height 10
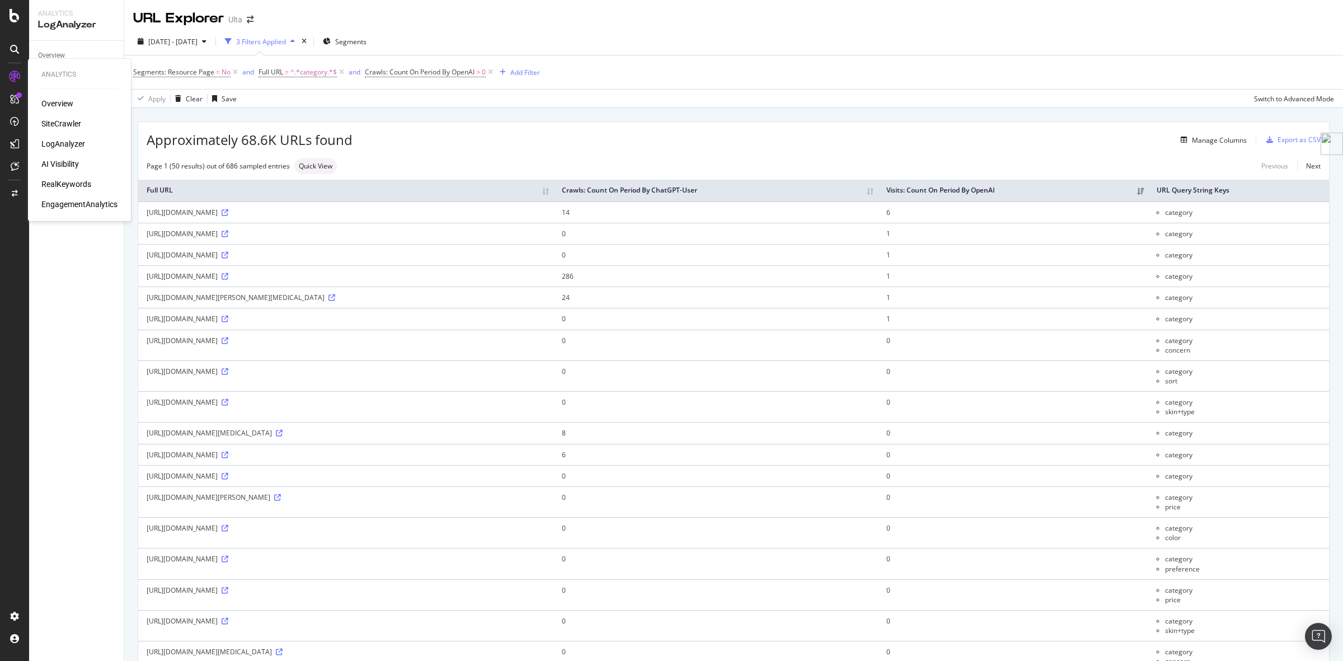
click at [67, 122] on div "SiteCrawler" at bounding box center [61, 123] width 40 height 11
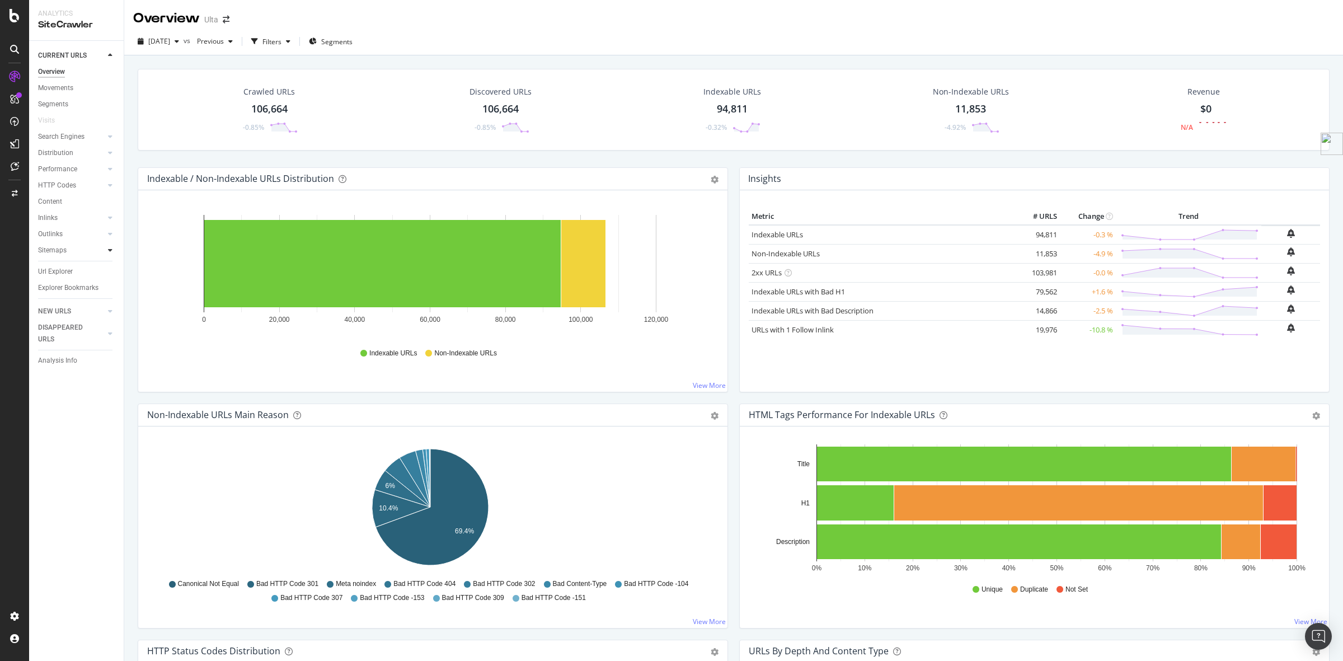
click at [110, 253] on icon at bounding box center [110, 250] width 4 height 7
click at [73, 266] on div "Top Charts" at bounding box center [59, 267] width 33 height 12
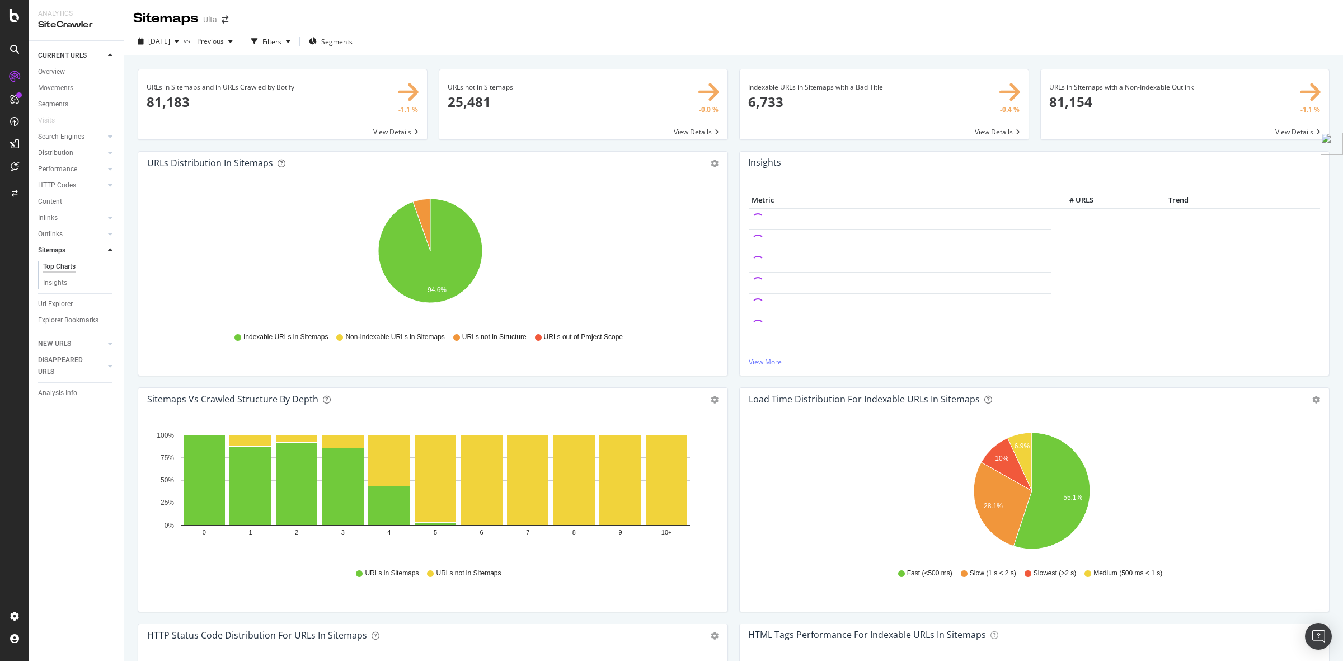
click at [697, 132] on span at bounding box center [583, 104] width 289 height 70
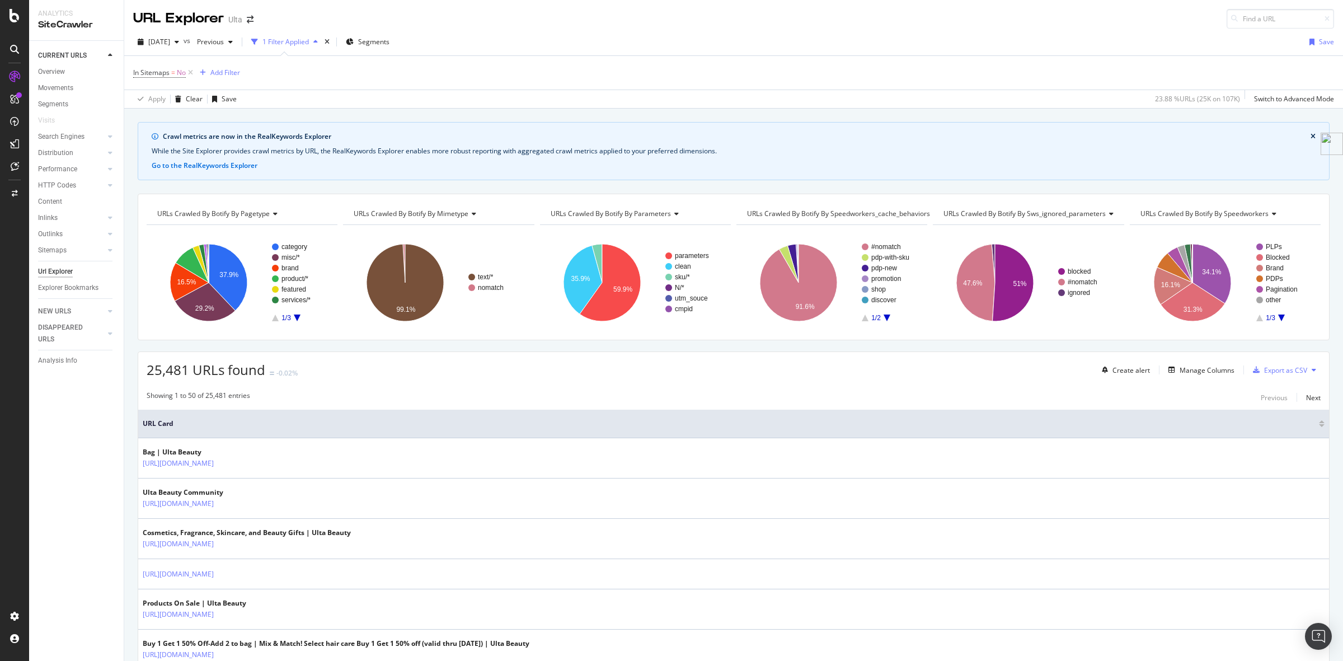
click at [54, 266] on div "Url Explorer" at bounding box center [55, 272] width 35 height 12
click at [188, 73] on icon at bounding box center [191, 72] width 10 height 11
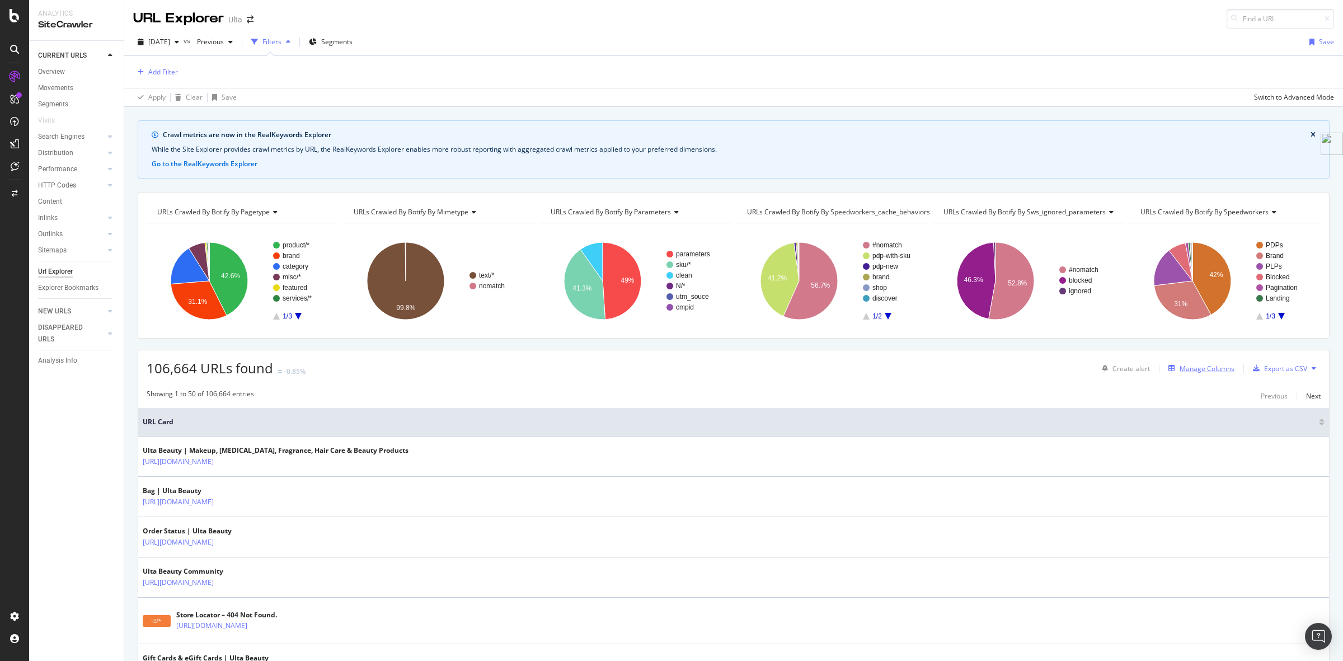
click at [1185, 370] on div "Manage Columns" at bounding box center [1207, 369] width 55 height 10
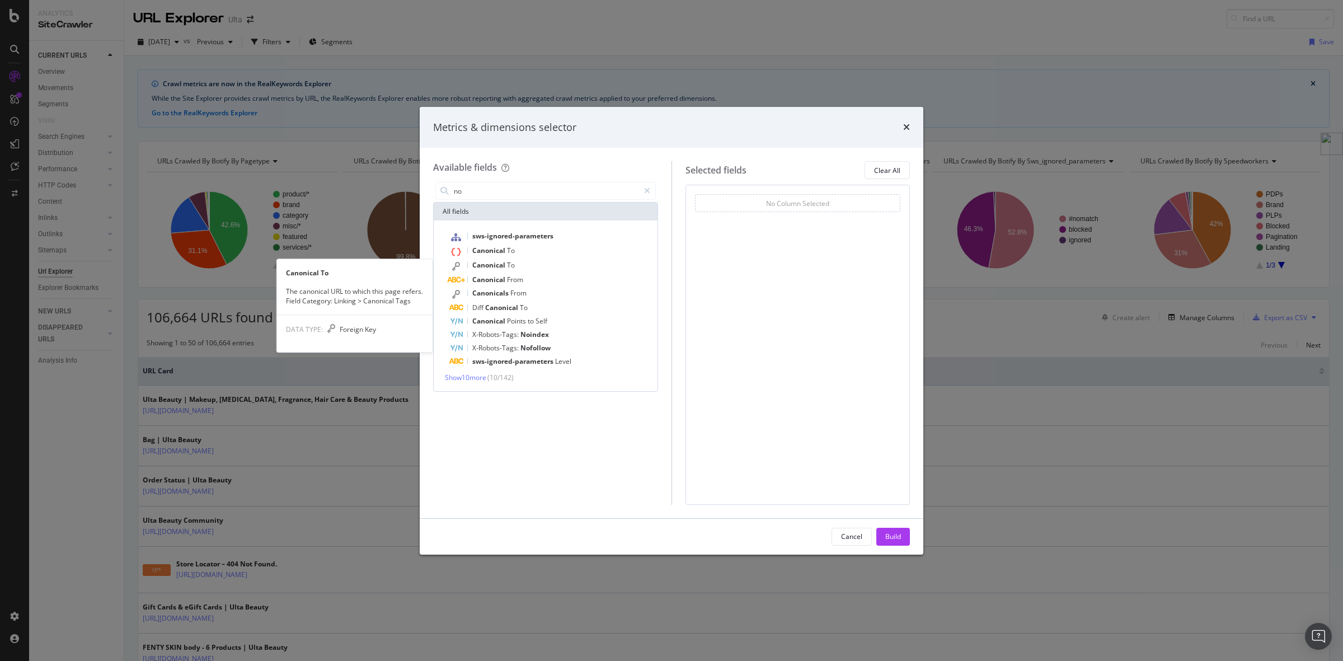
type input "n"
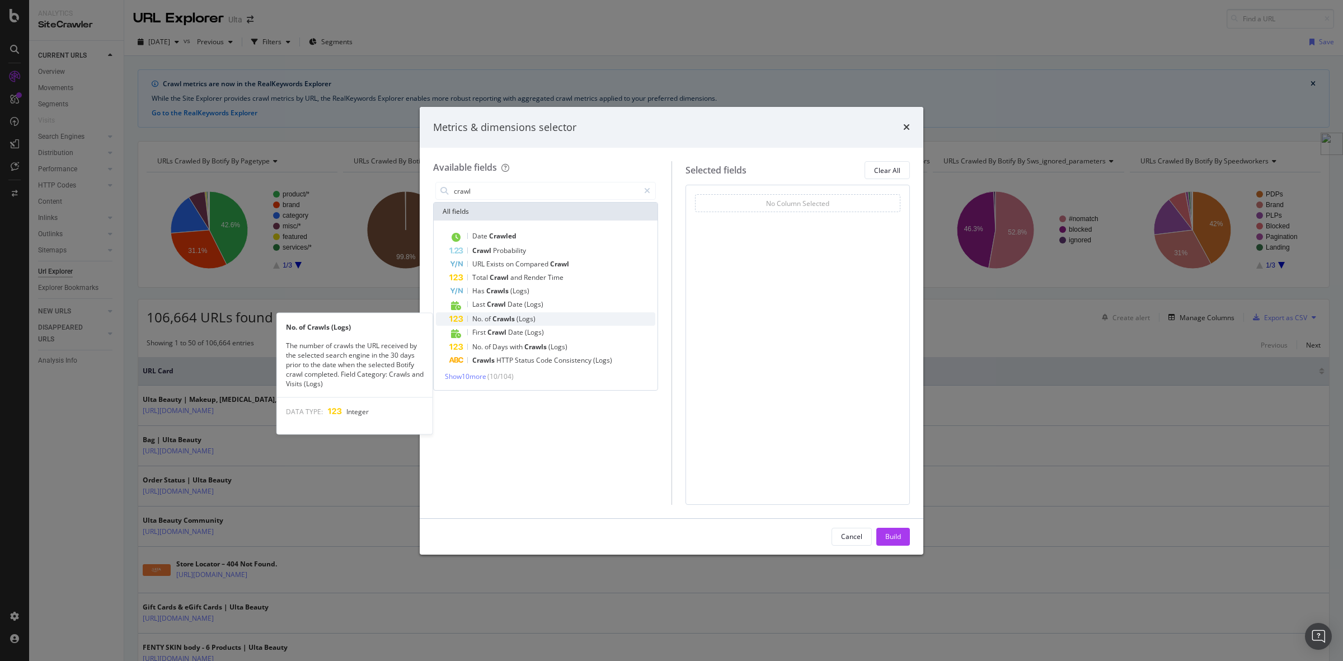
type input "crawl"
click at [505, 318] on span "Crawls" at bounding box center [504, 319] width 24 height 10
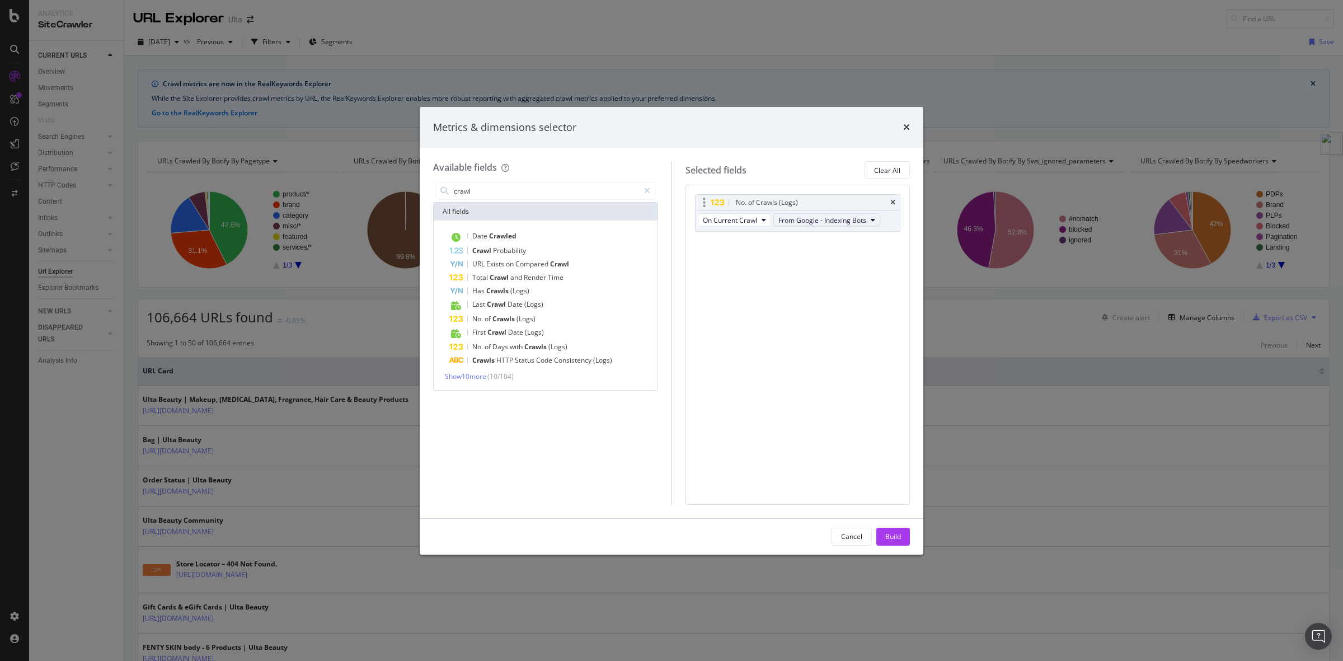
click at [803, 220] on span "From Google - Indexing Bots" at bounding box center [822, 220] width 88 height 10
click at [816, 264] on span "From Google Desktop" at bounding box center [836, 261] width 107 height 10
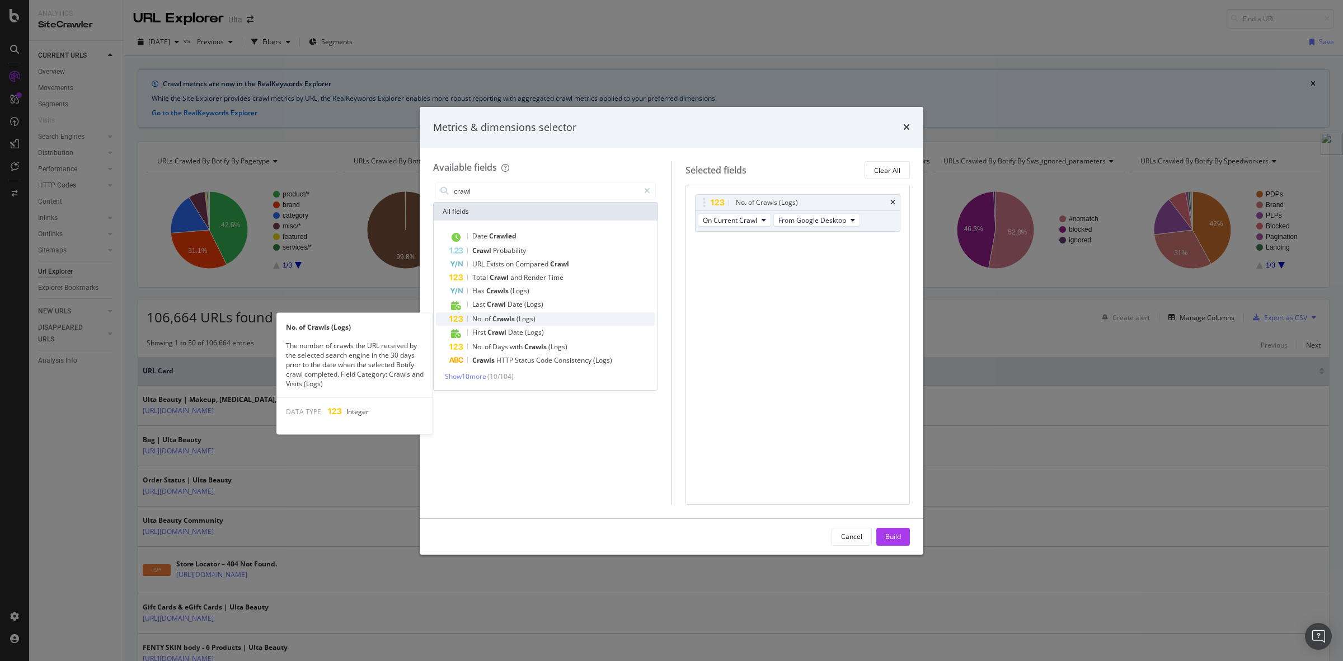
click at [516, 321] on span "Crawls" at bounding box center [504, 319] width 24 height 10
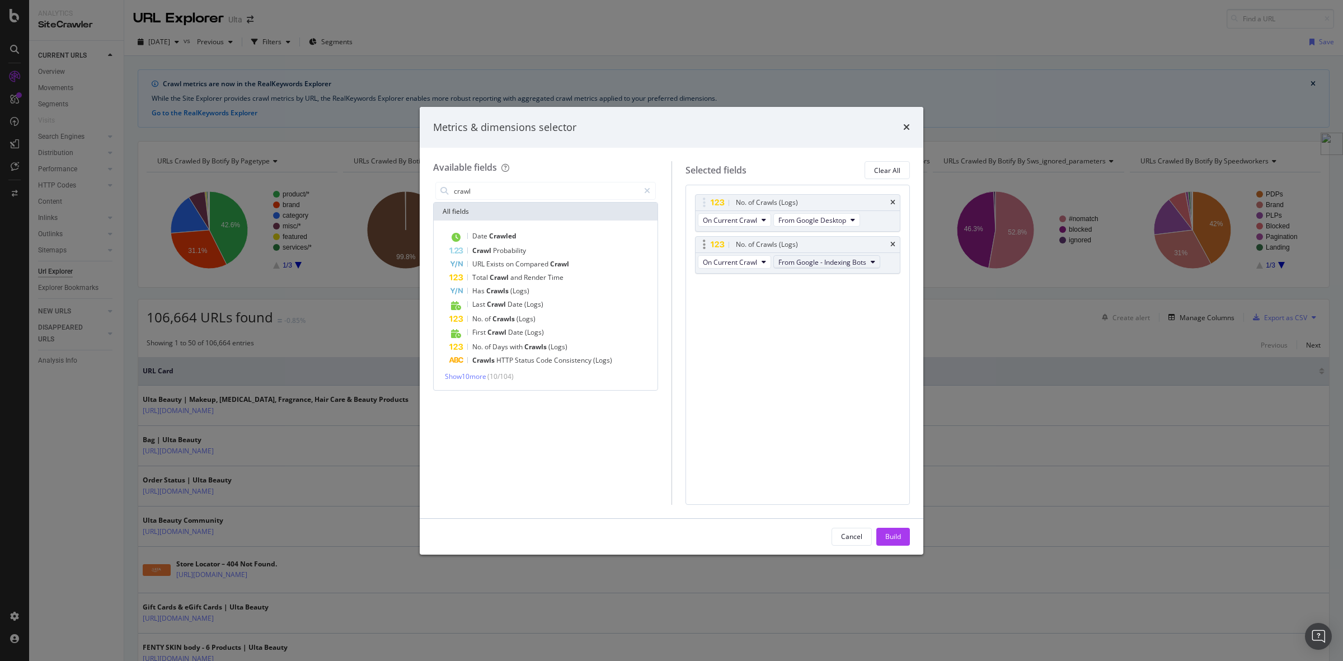
click at [833, 266] on span "From Google - Indexing Bots" at bounding box center [822, 262] width 88 height 10
click at [843, 320] on span "From Google Smartphone" at bounding box center [836, 324] width 107 height 10
click at [538, 322] on div "No. of Crawls (Logs)" at bounding box center [552, 318] width 206 height 13
click at [819, 295] on div "On Current Crawl From Google - Indexing Bots" at bounding box center [790, 305] width 189 height 20
click at [822, 304] on span "From Google - Indexing Bots" at bounding box center [822, 304] width 88 height 10
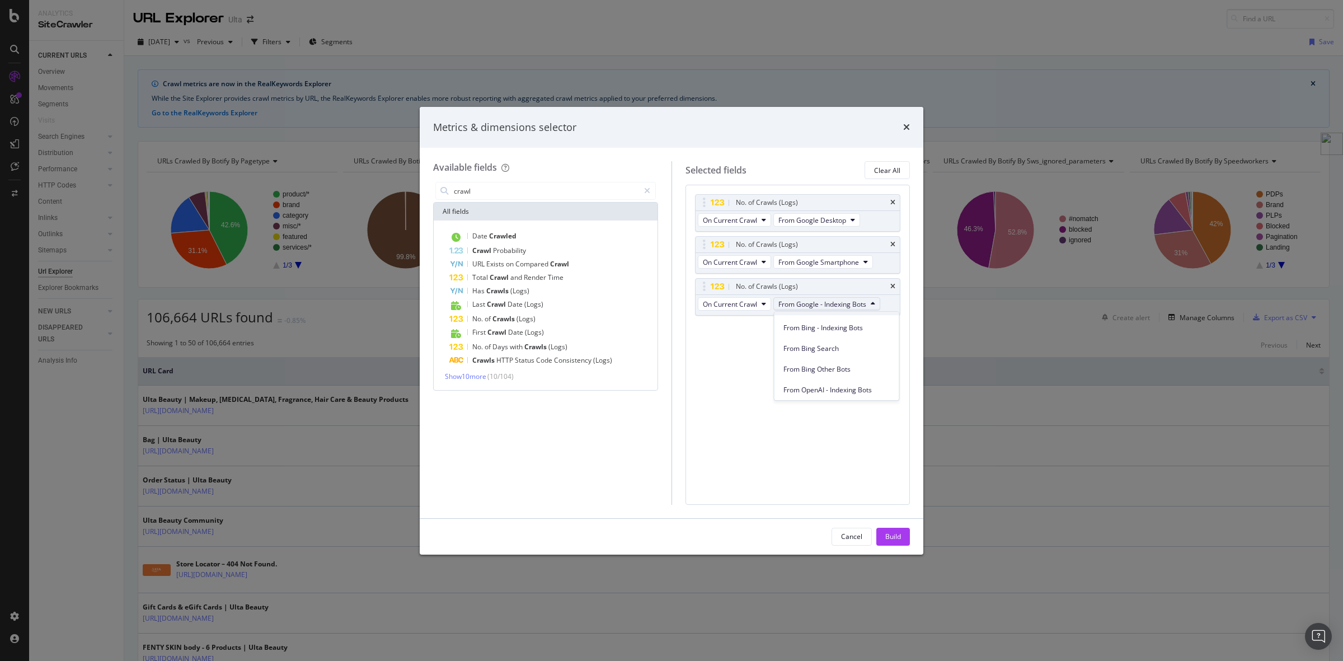
scroll to position [140, 0]
click at [868, 331] on span "From Bing Search" at bounding box center [836, 330] width 107 height 10
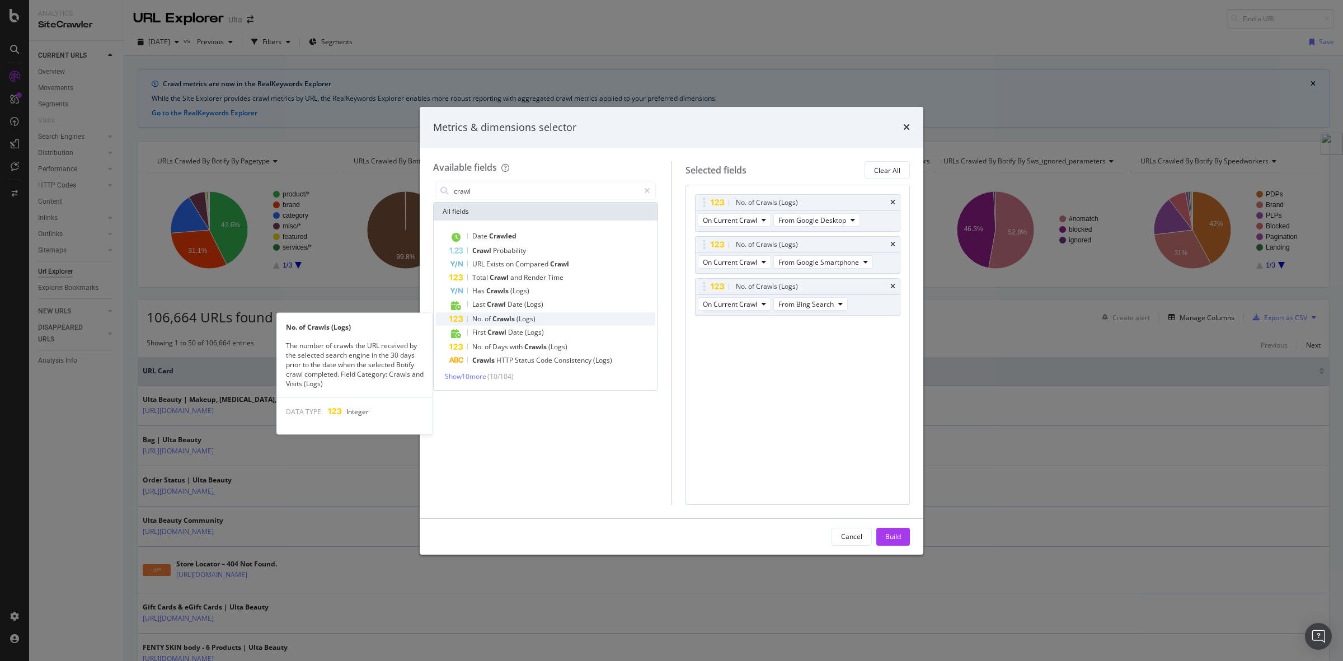
click at [513, 317] on span "Crawls" at bounding box center [504, 319] width 24 height 10
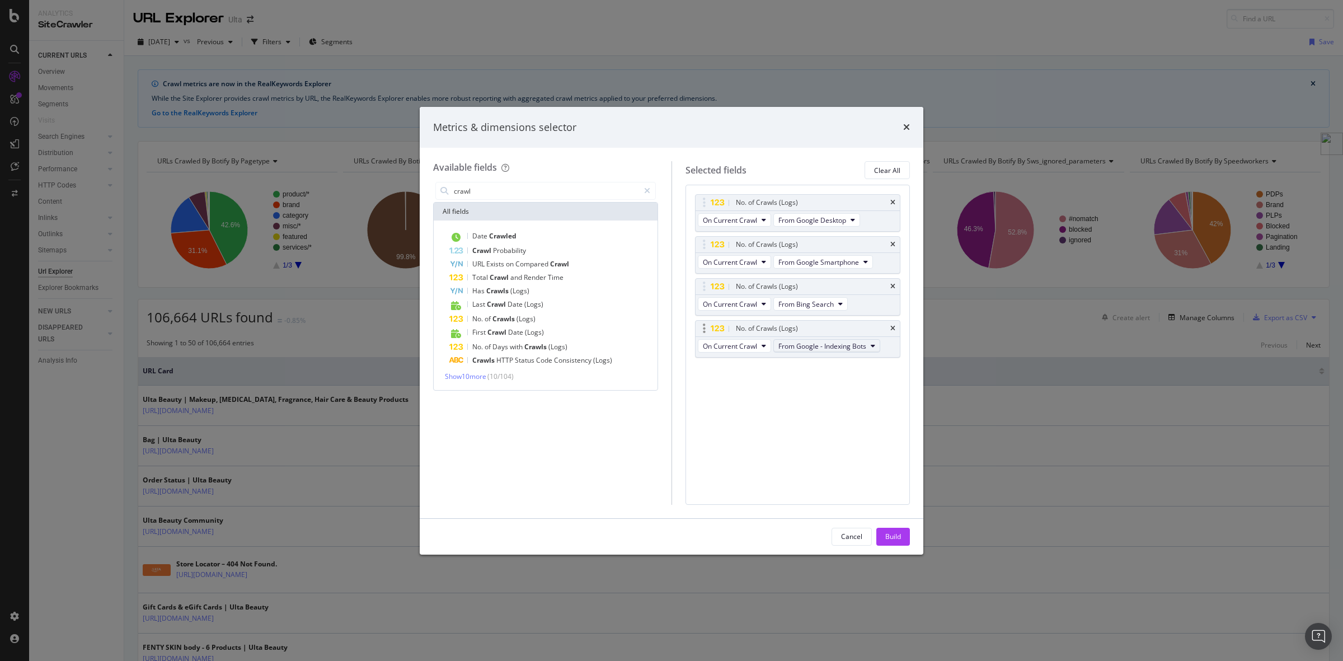
click at [823, 348] on span "From Google - Indexing Bots" at bounding box center [822, 346] width 88 height 10
click at [874, 431] on span "From OpenAI Oai Searchbot" at bounding box center [836, 434] width 107 height 10
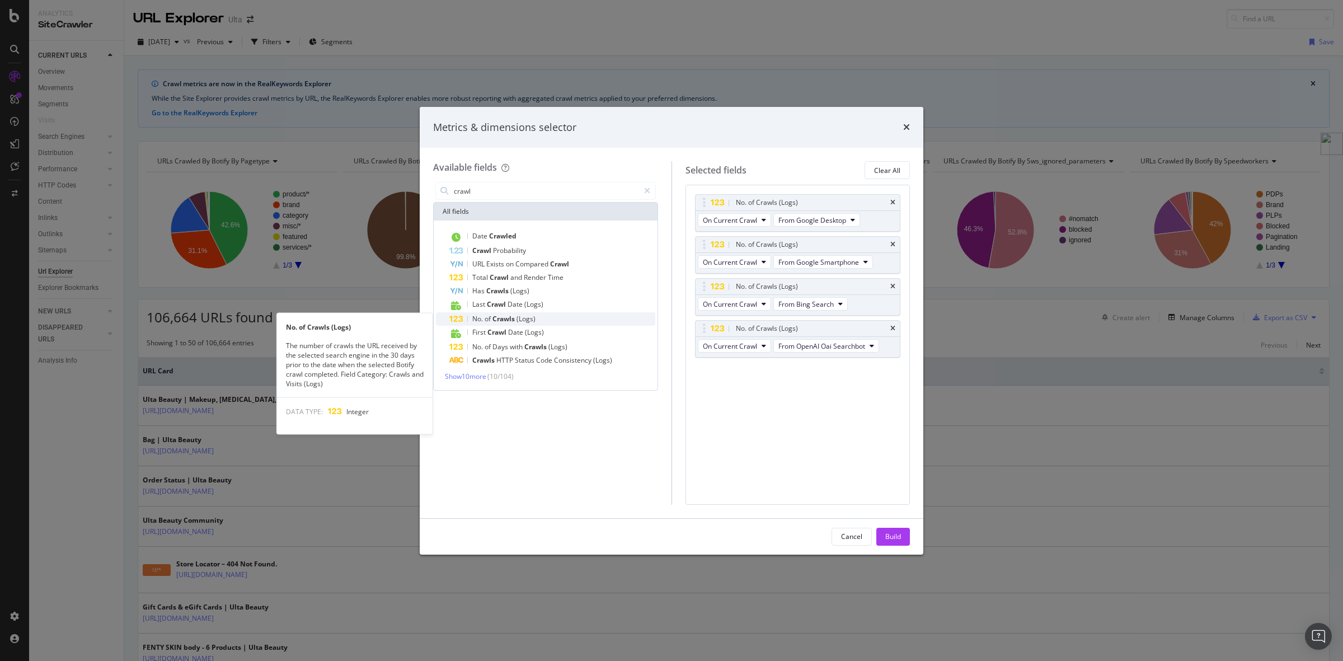
click at [556, 322] on div "No. of Crawls (Logs)" at bounding box center [552, 318] width 206 height 13
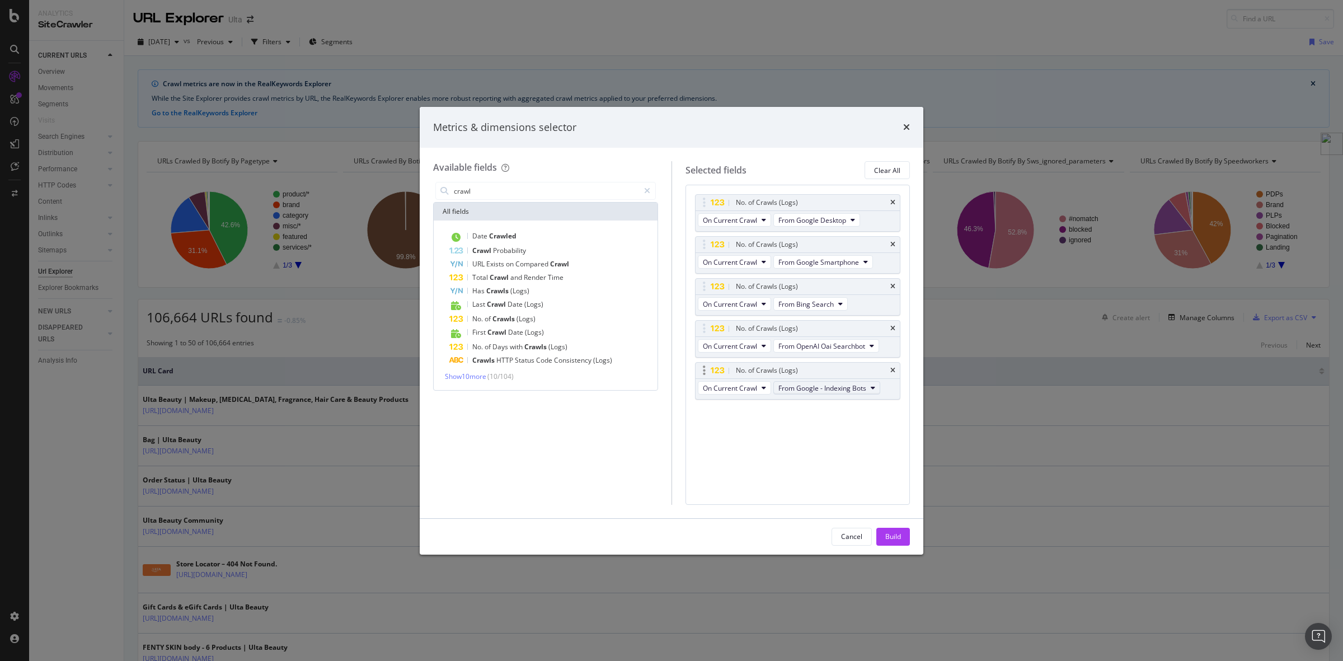
click at [835, 389] on span "From Google - Indexing Bots" at bounding box center [822, 388] width 88 height 10
click at [868, 437] on div "From Other AI Bots Perplexity Bot" at bounding box center [837, 431] width 125 height 16
click at [890, 541] on div "Build" at bounding box center [893, 537] width 16 height 10
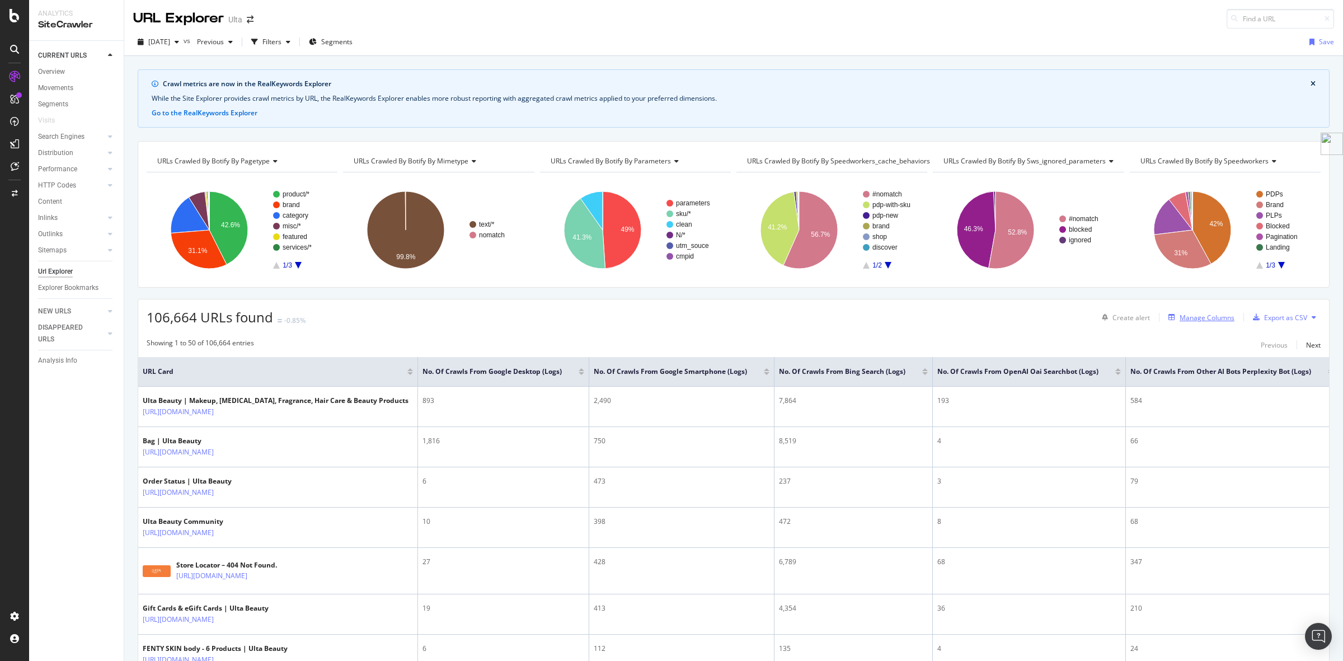
click at [1199, 317] on div "Manage Columns" at bounding box center [1207, 318] width 55 height 10
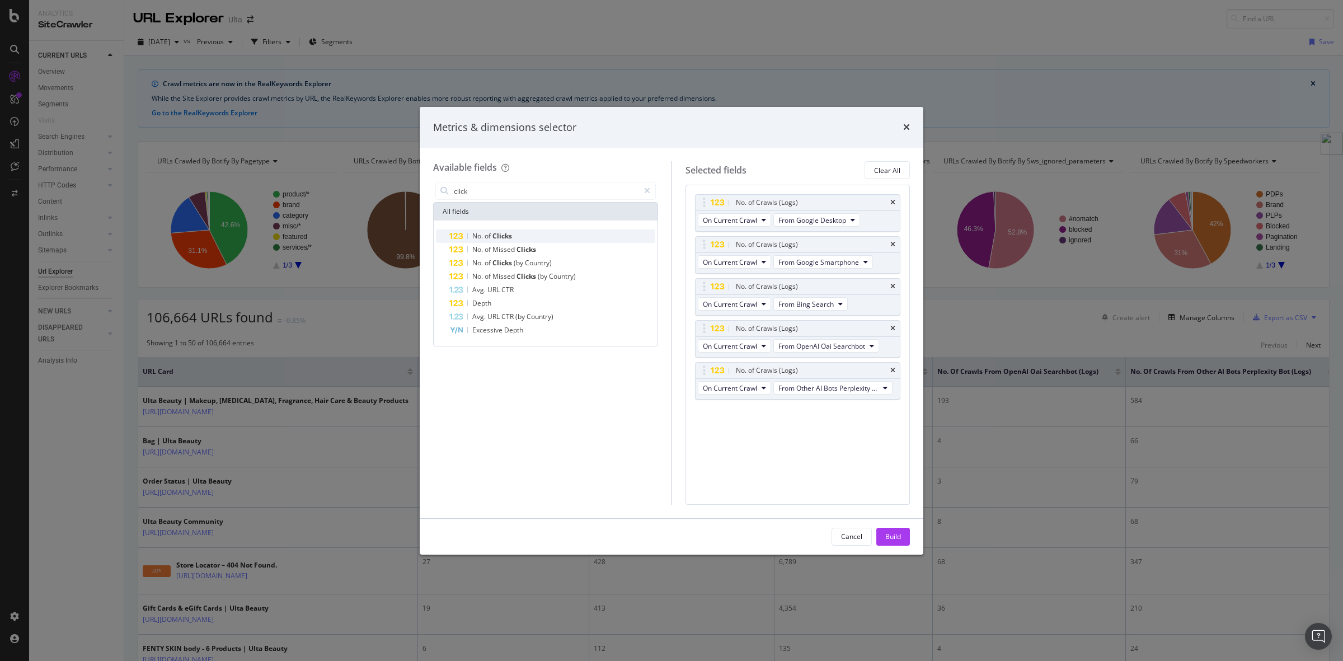
click at [571, 238] on div "No. of Clicks" at bounding box center [552, 235] width 206 height 13
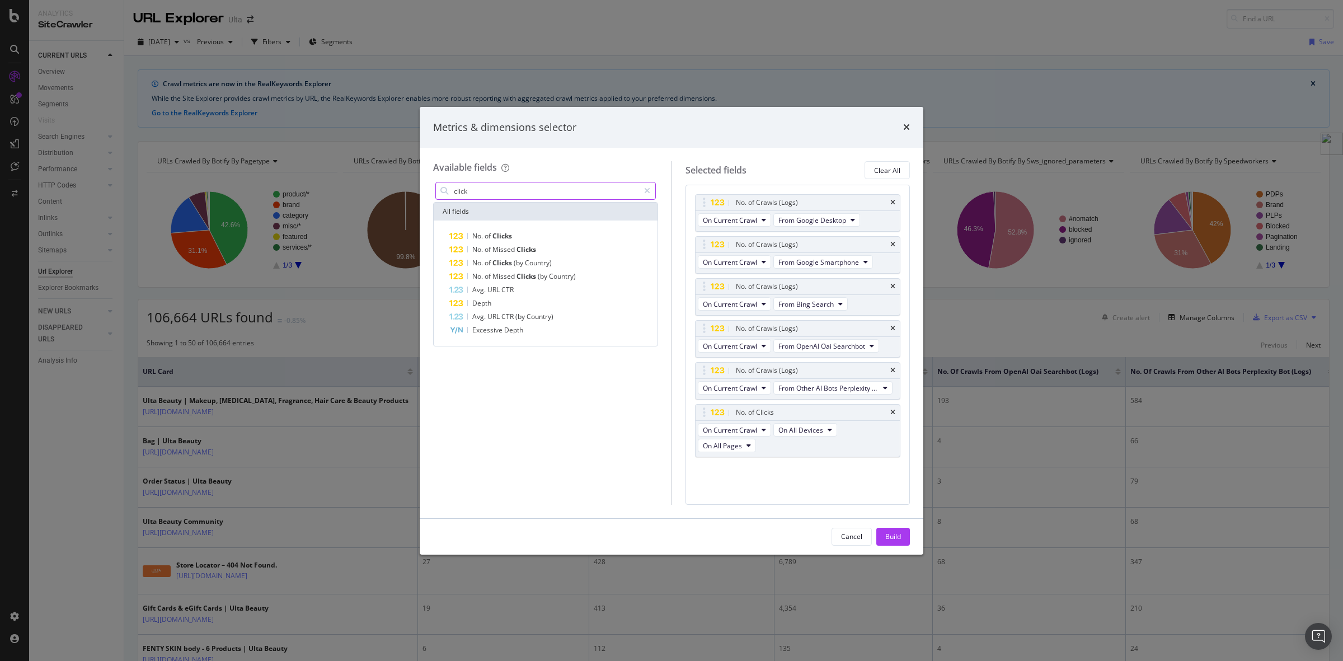
click at [536, 191] on input "click" at bounding box center [546, 190] width 186 height 17
click at [549, 252] on div "No. of Impressions" at bounding box center [552, 249] width 206 height 13
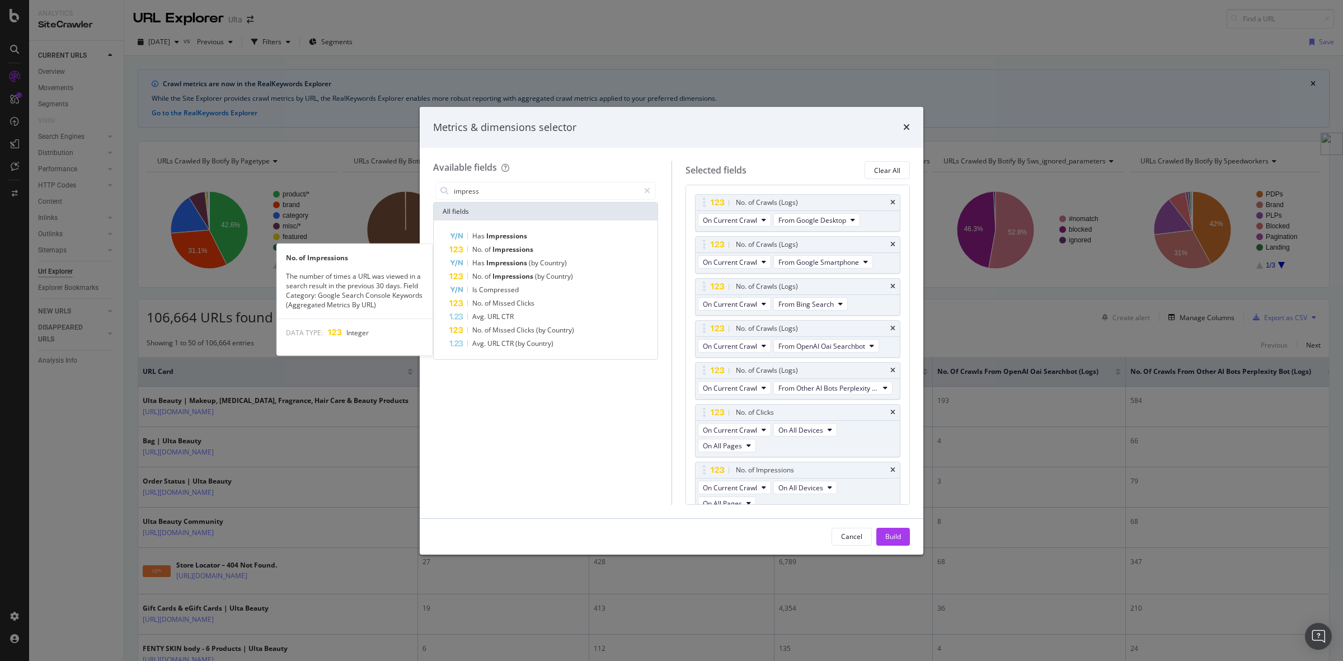
scroll to position [29, 0]
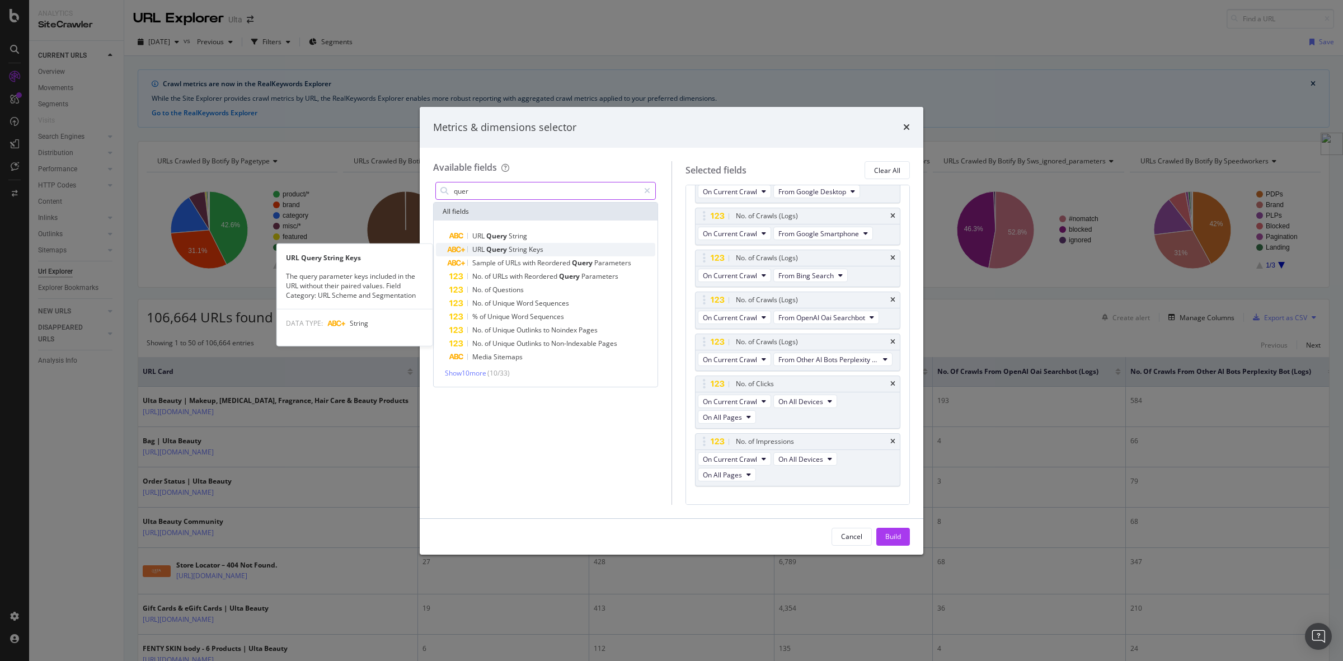
type input "quer"
click at [542, 245] on span "Keys" at bounding box center [536, 250] width 15 height 10
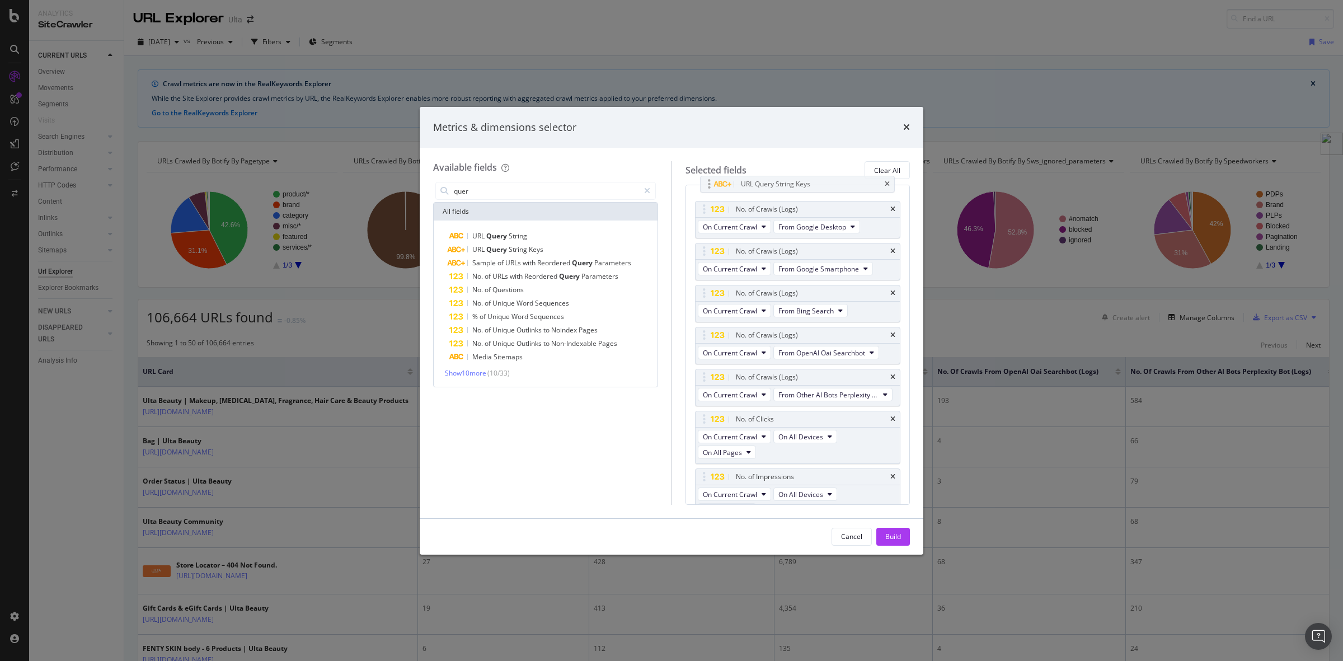
scroll to position [0, 0]
drag, startPoint x: 836, startPoint y: 494, endPoint x: 832, endPoint y: 197, distance: 297.2
click at [832, 197] on body "Analytics SiteCrawler CURRENT URLS Overview Movements Segments Visits Search En…" at bounding box center [671, 330] width 1343 height 661
click at [889, 538] on div "Build" at bounding box center [893, 537] width 16 height 10
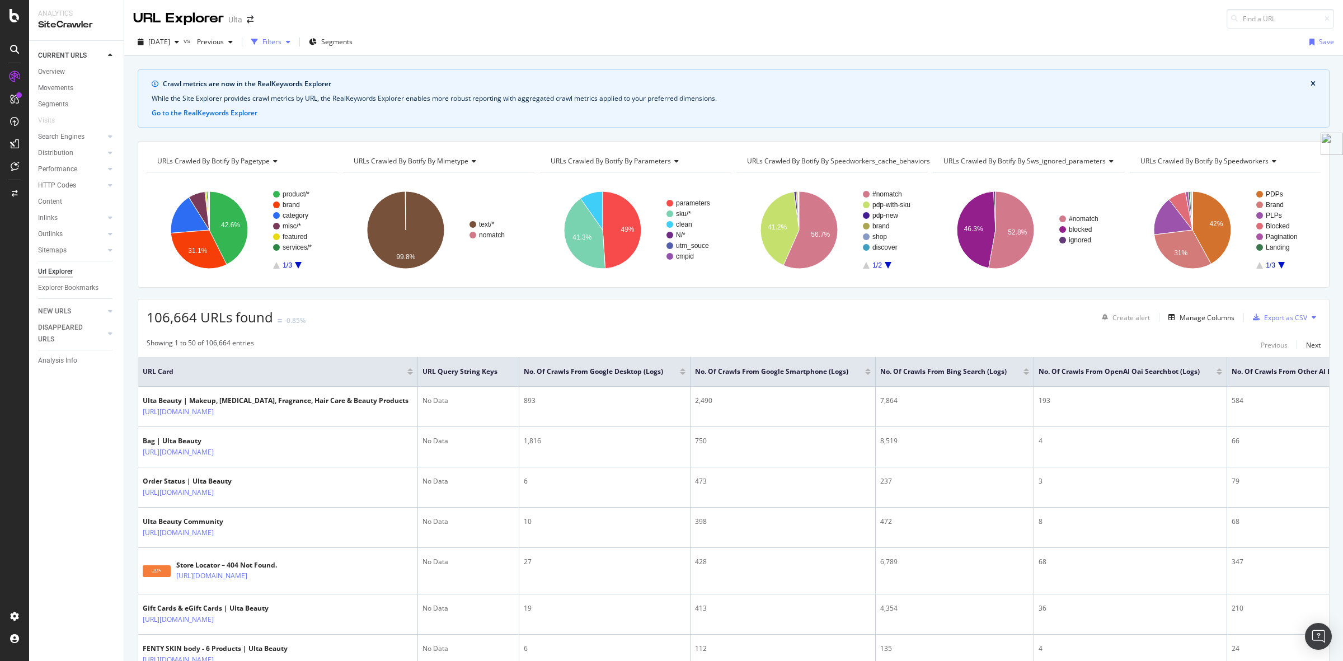
click at [281, 45] on div "Filters" at bounding box center [271, 42] width 19 height 10
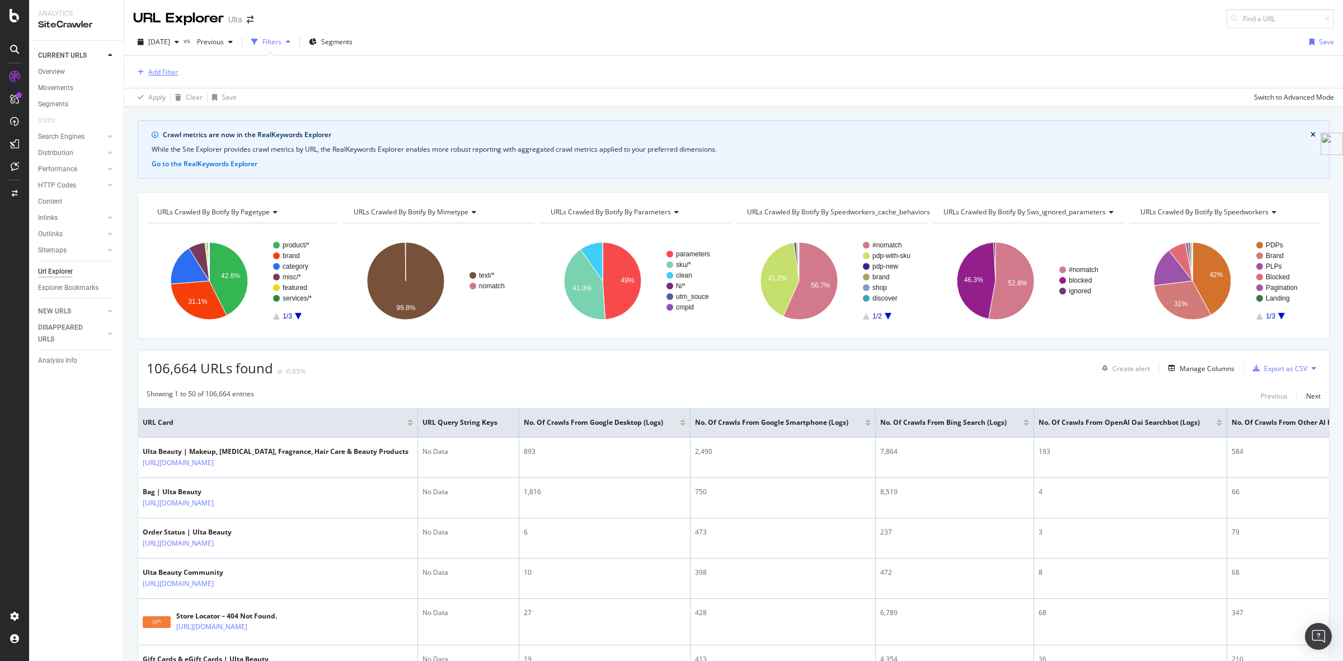
click at [159, 72] on div "Add Filter" at bounding box center [163, 72] width 30 height 10
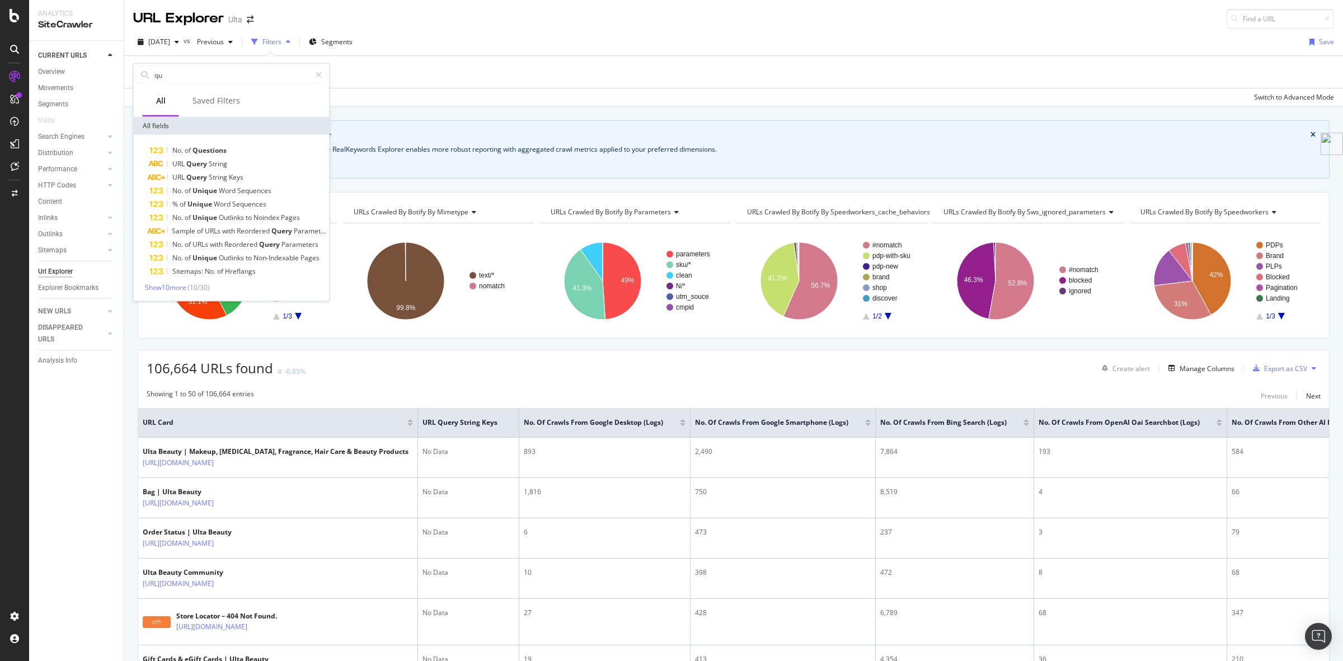
type input "q"
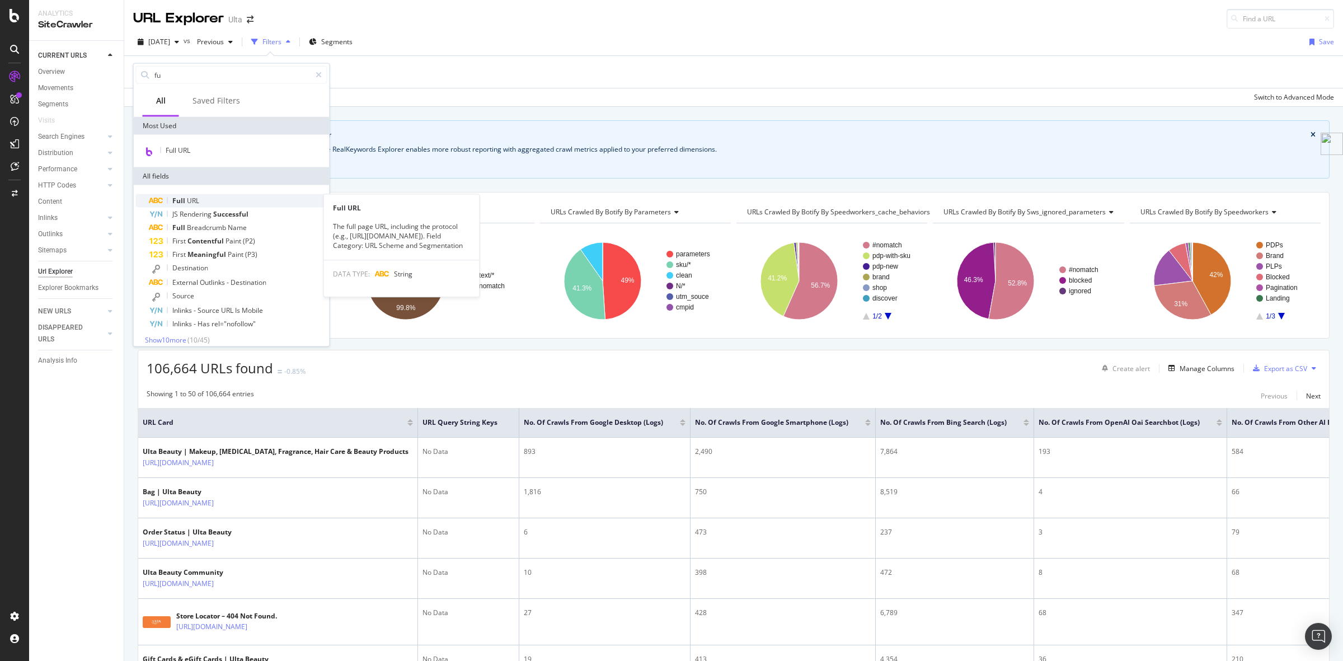
type input "fu"
click at [217, 199] on div "Full URL" at bounding box center [238, 200] width 178 height 13
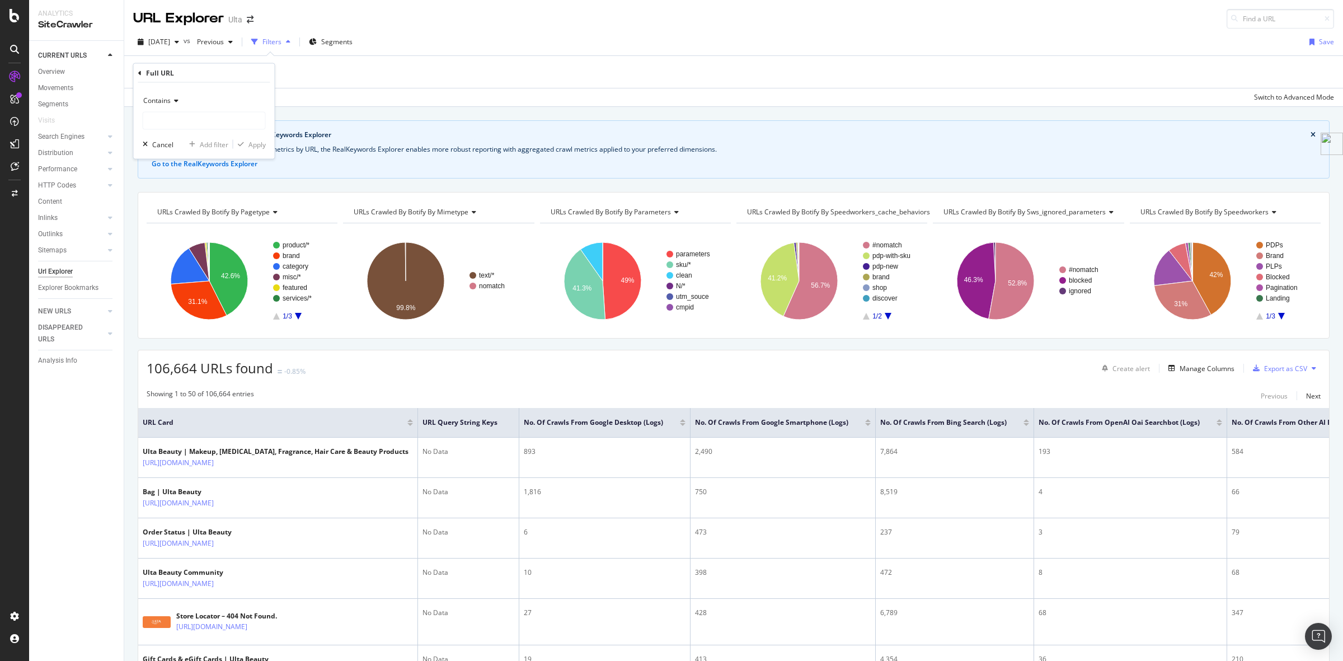
click at [177, 104] on div "Contains" at bounding box center [204, 101] width 123 height 18
click at [190, 242] on span "Matches regex" at bounding box center [171, 240] width 46 height 10
click at [167, 121] on input "text" at bounding box center [204, 121] width 122 height 18
paste input "\?[^#]*(color\+eyes|benefit|color\+lips|SPF|brush\+type|color\+hair|hair\+brush…"
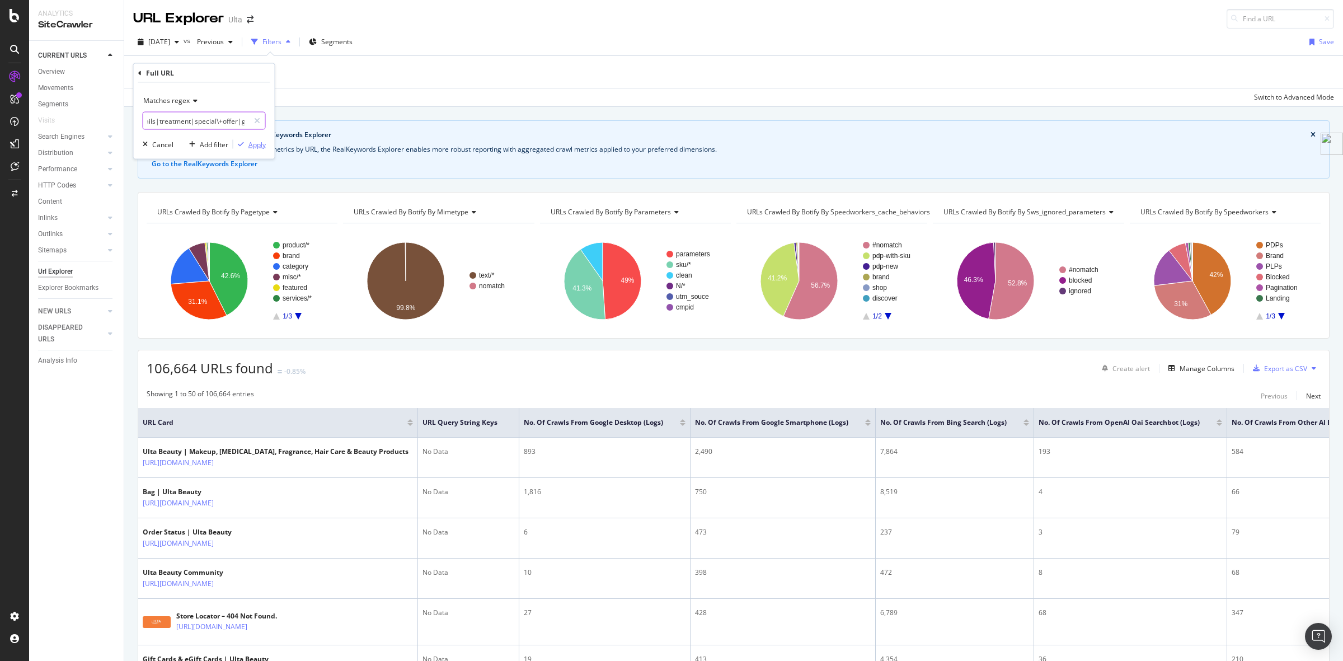
type input "\?[^#]*(color\+eyes|benefit|color\+lips|SPF|brush\+type|color\+hair|hair\+brush…"
click at [251, 140] on div "Apply" at bounding box center [256, 144] width 17 height 10
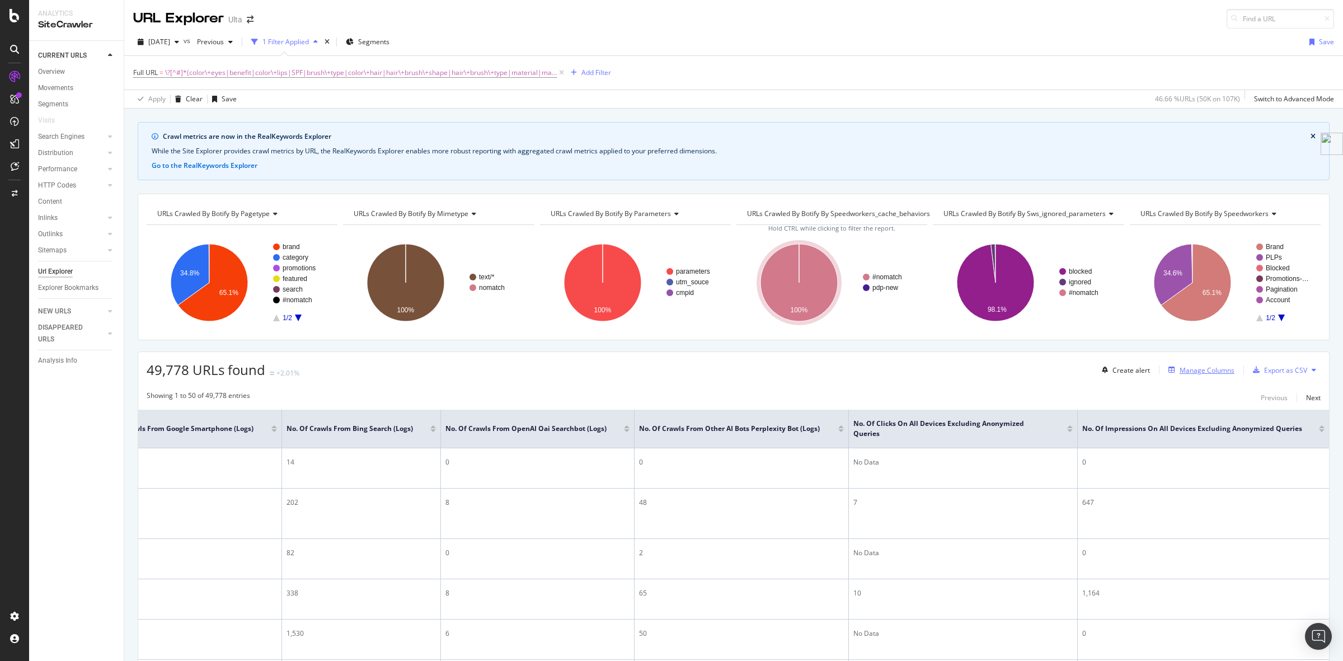
click at [1205, 372] on div "Manage Columns" at bounding box center [1207, 370] width 55 height 10
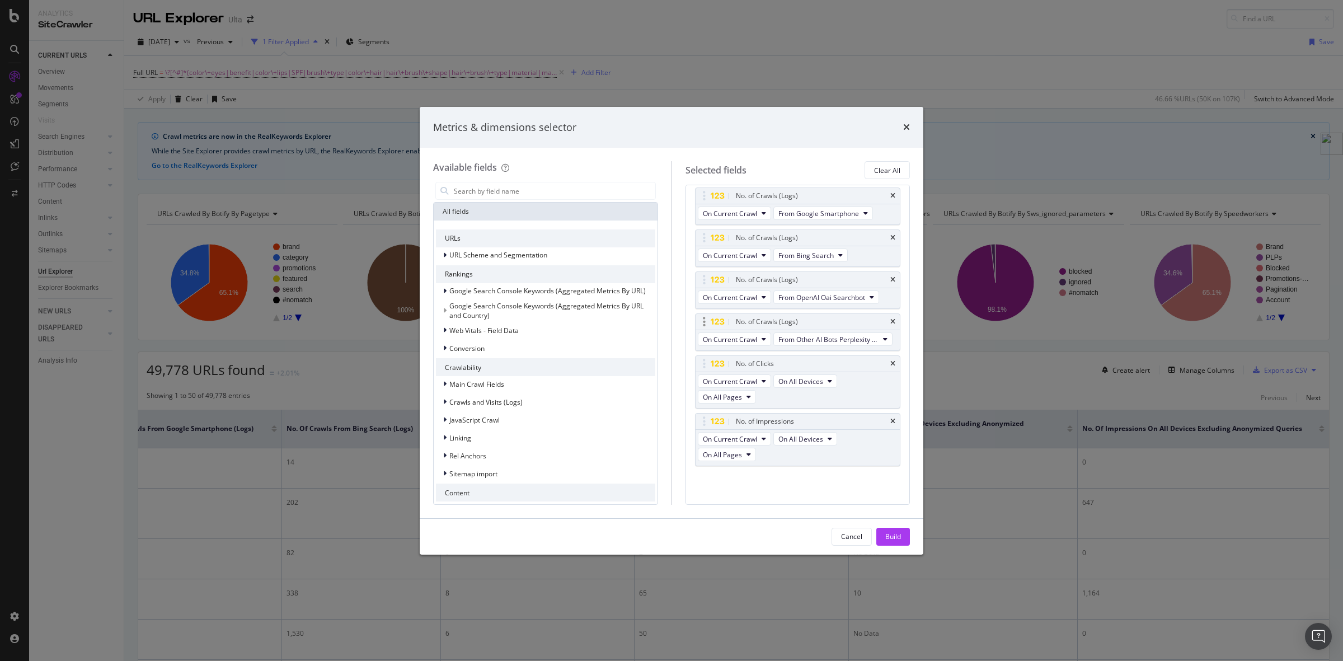
scroll to position [88, 0]
click at [732, 382] on span "On Current Crawl" at bounding box center [730, 382] width 54 height 10
click at [891, 536] on div "Build" at bounding box center [893, 537] width 16 height 10
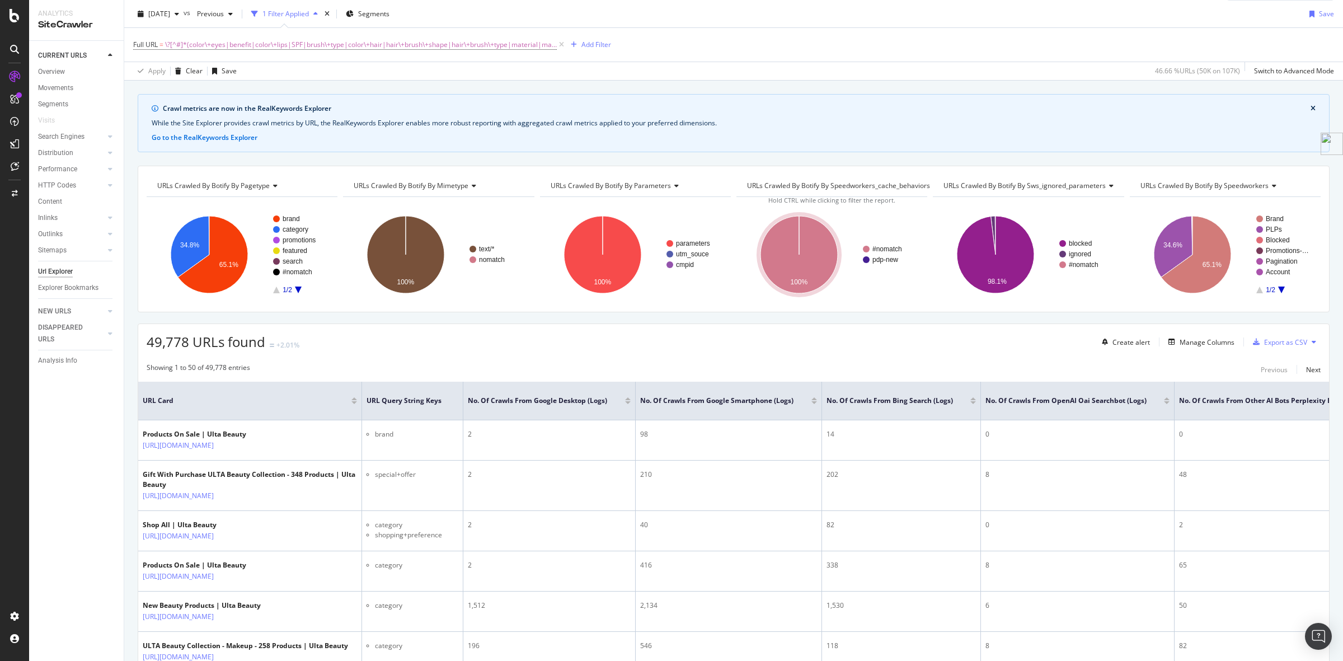
scroll to position [0, 0]
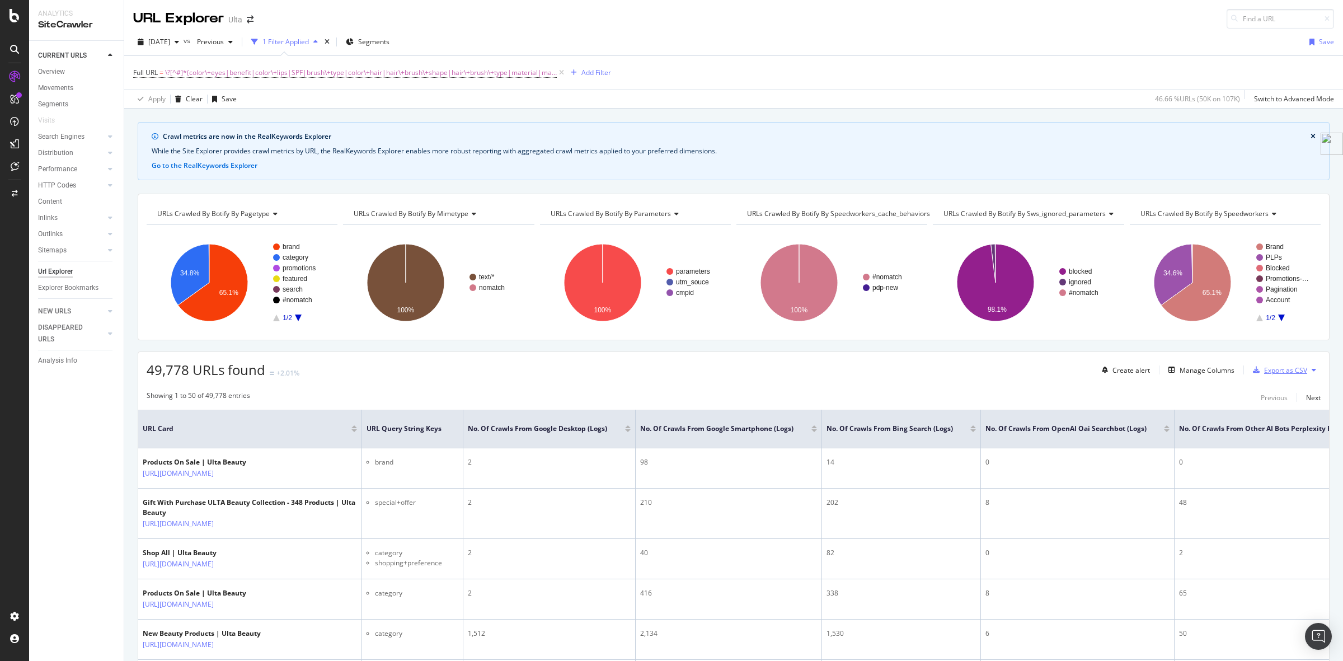
click at [1271, 373] on div "Export as CSV" at bounding box center [1285, 370] width 43 height 10
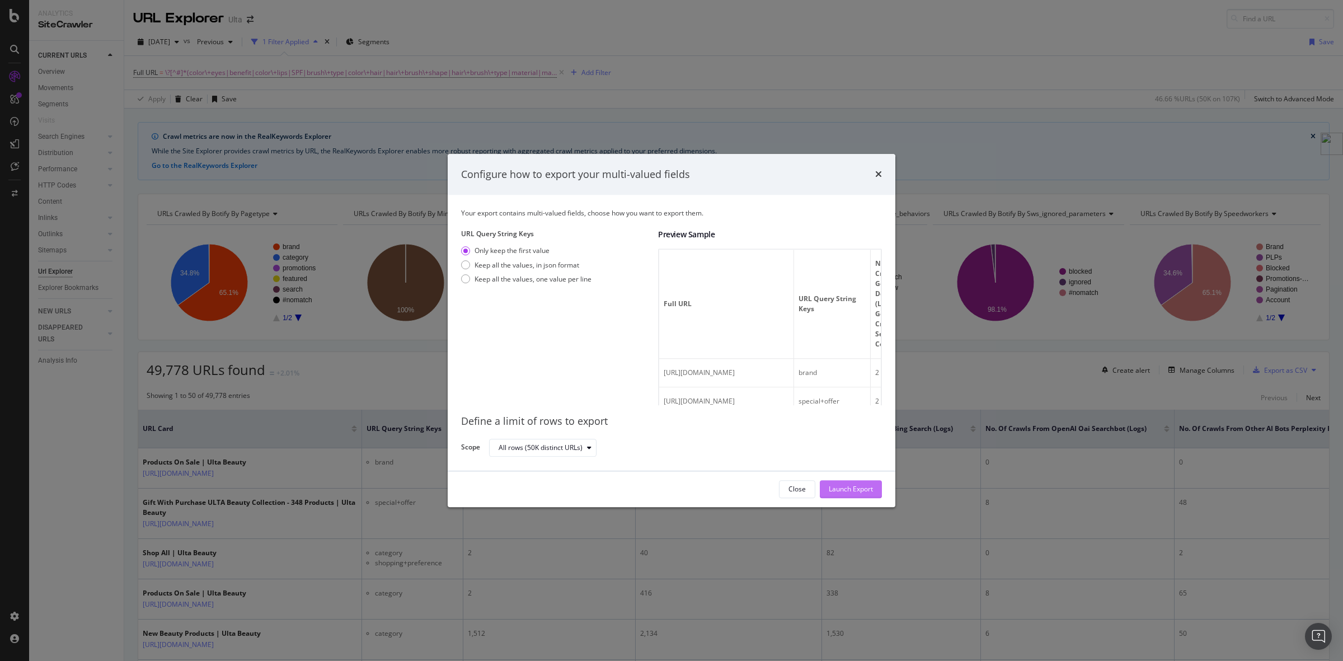
click at [865, 487] on div "Launch Export" at bounding box center [851, 490] width 44 height 10
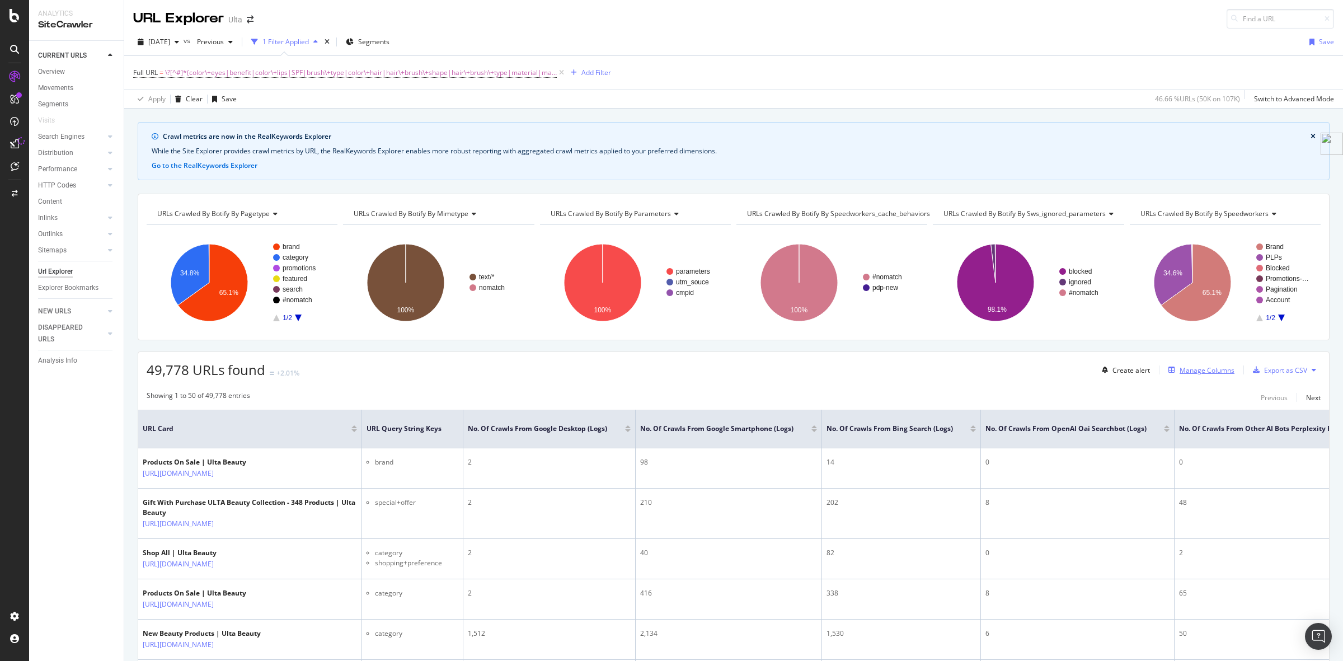
click at [1190, 369] on div "Manage Columns" at bounding box center [1207, 370] width 55 height 10
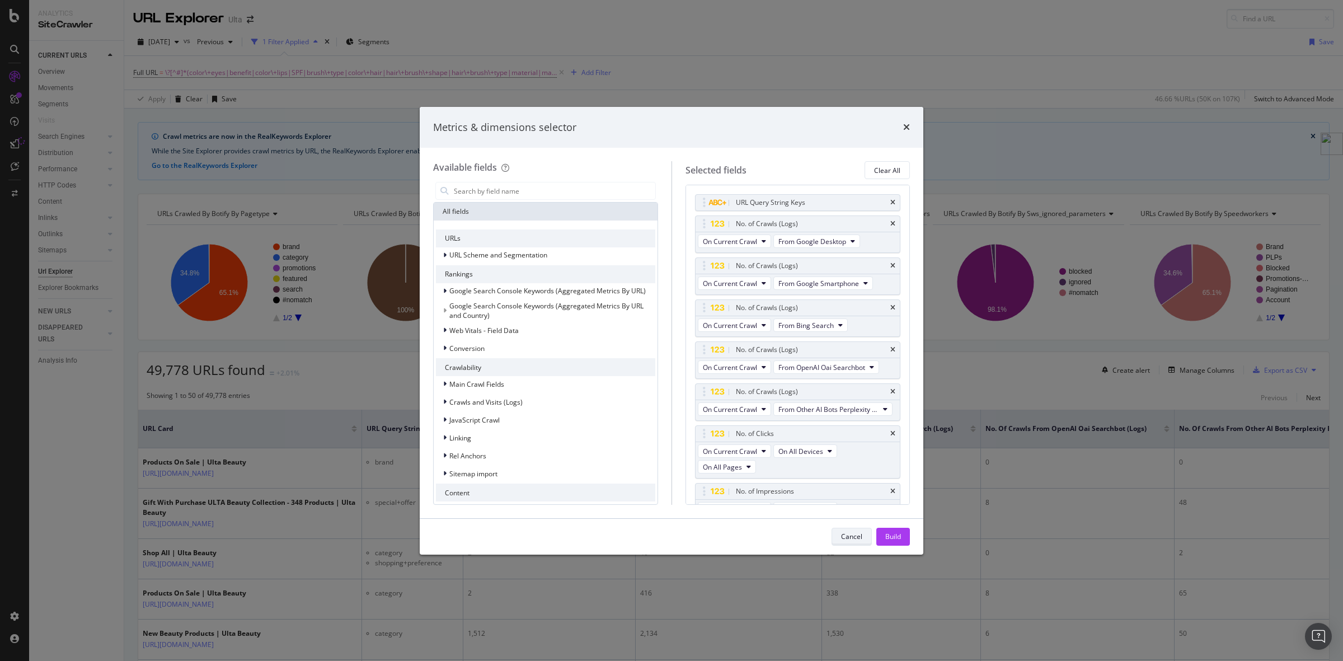
click at [846, 534] on div "Cancel" at bounding box center [851, 537] width 21 height 10
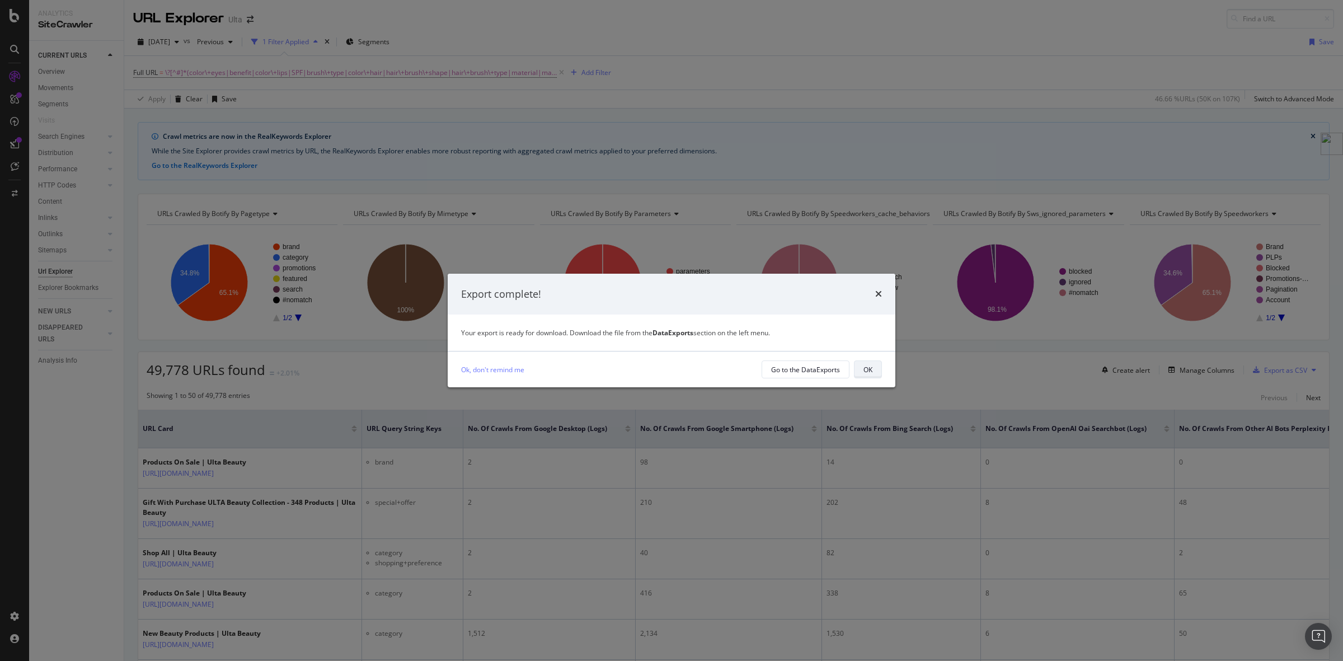
click at [866, 371] on div "OK" at bounding box center [868, 370] width 9 height 10
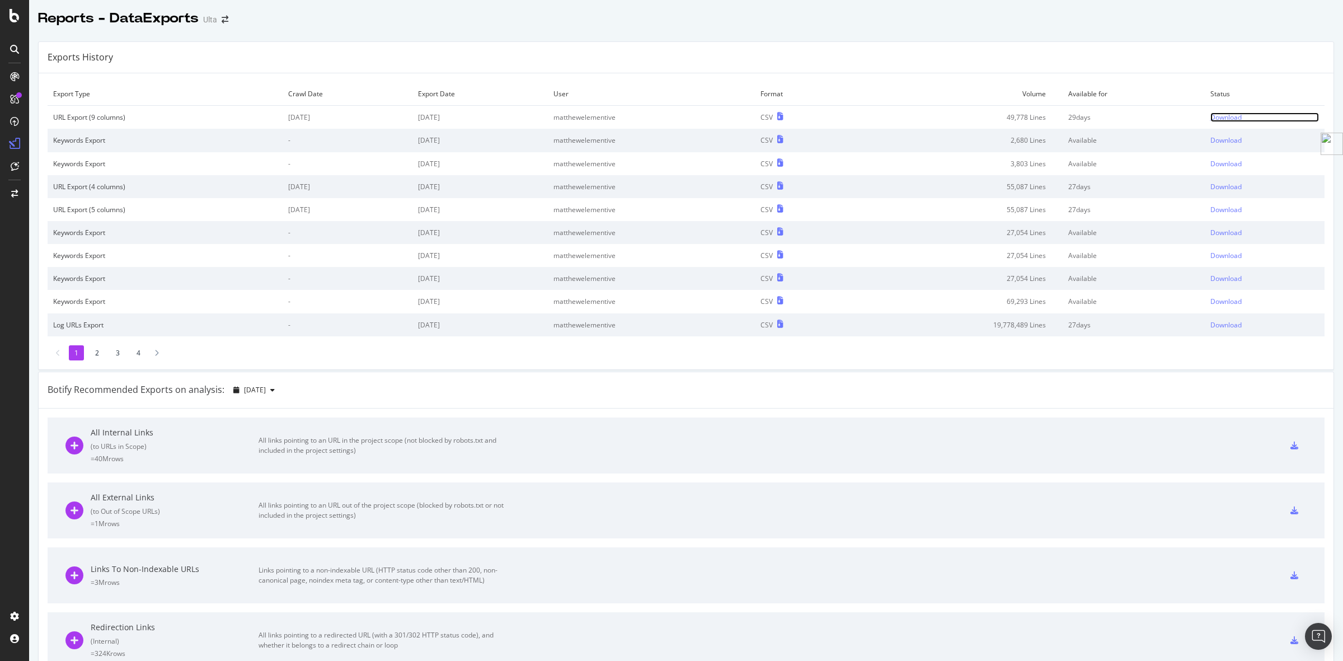
click at [1212, 118] on div "Download" at bounding box center [1225, 117] width 31 height 10
